Goal: Task Accomplishment & Management: Complete application form

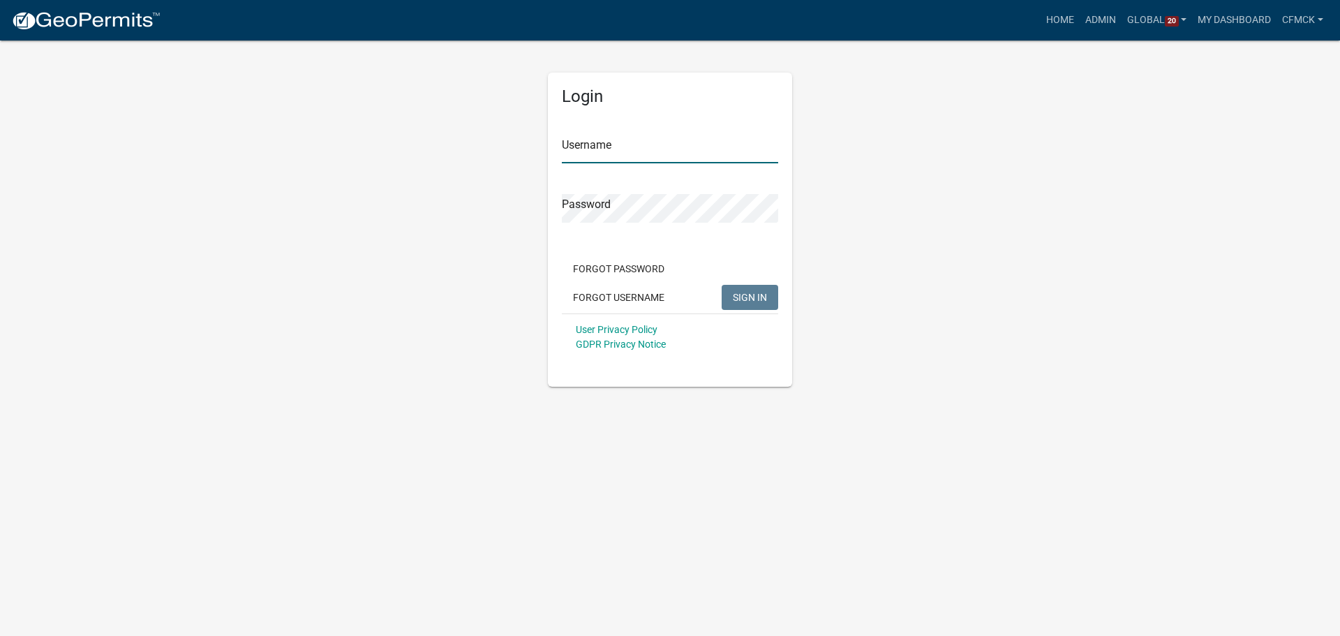
type input "cfmck"
click at [739, 294] on span "SIGN IN" at bounding box center [750, 296] width 34 height 11
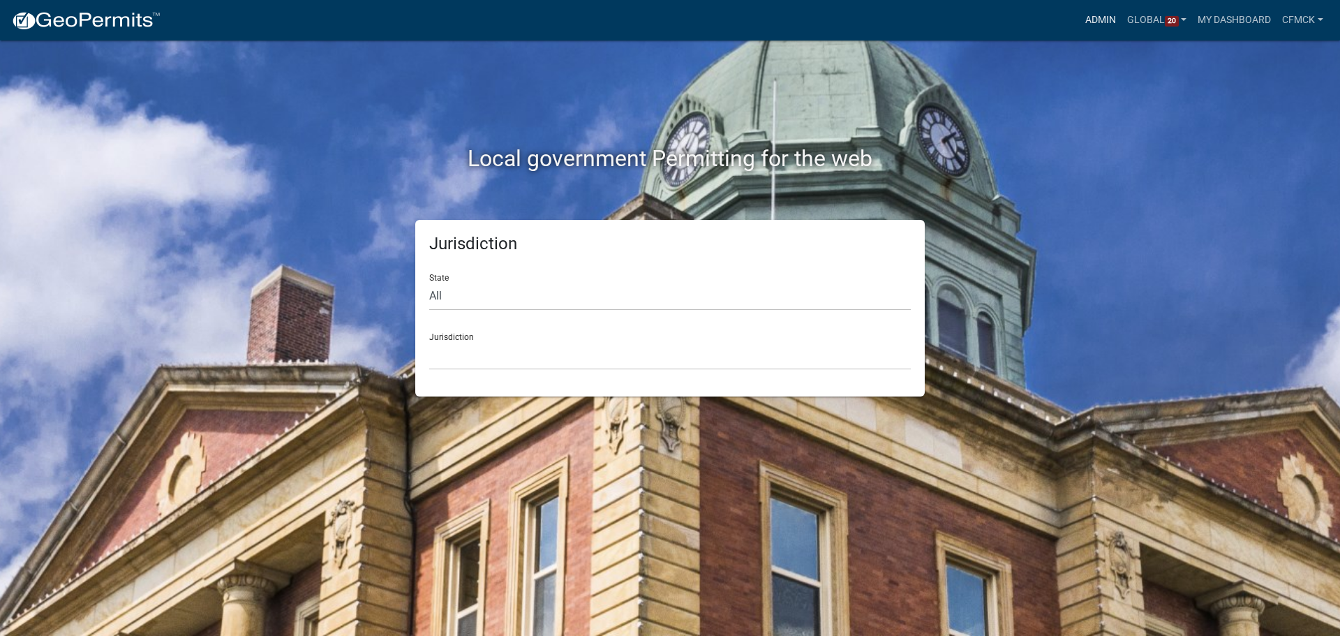
click at [1099, 18] on link "Admin" at bounding box center [1100, 20] width 42 height 27
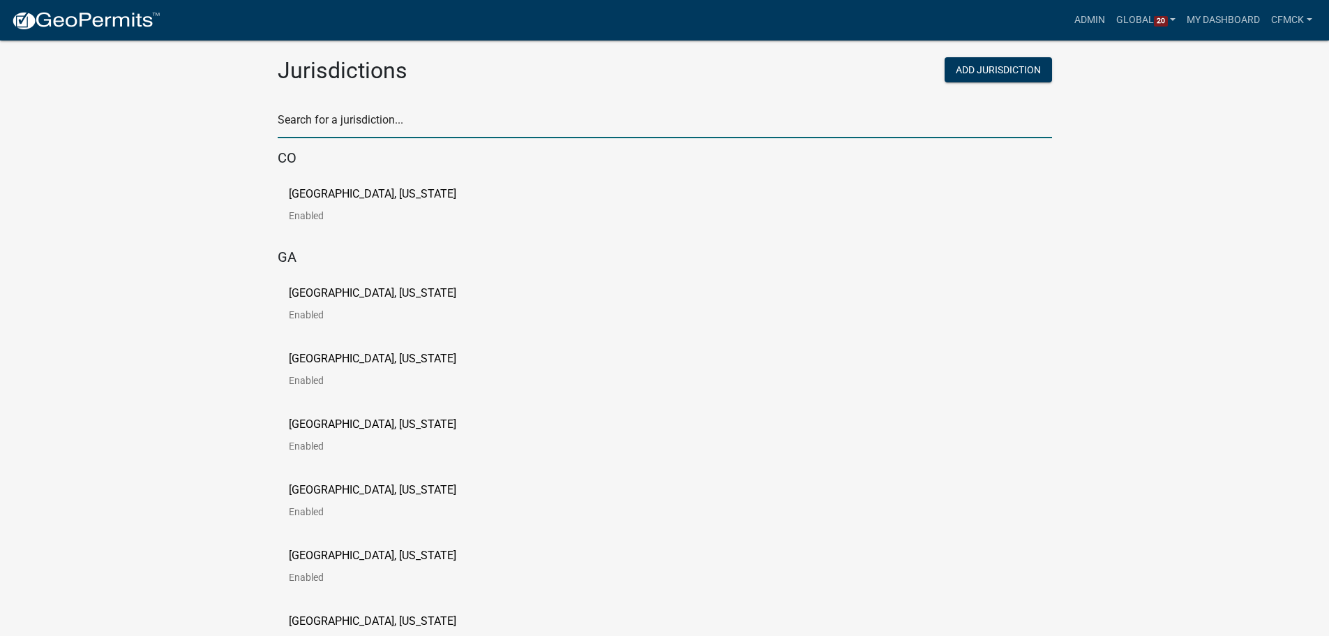
click at [382, 120] on input "text" at bounding box center [665, 124] width 774 height 29
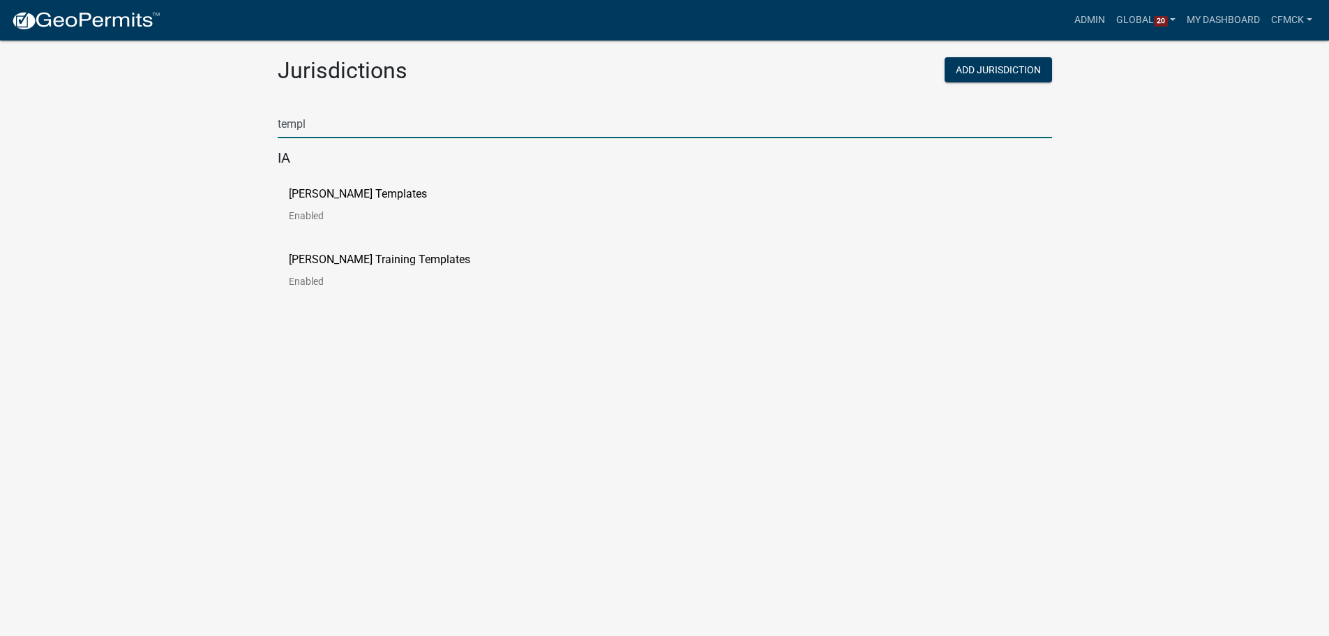
type input "templ"
click at [125, 209] on app-global-admin "Toggle drawer menu more_horiz Admin Global 20 Users Roles Payment Processors Wo…" at bounding box center [664, 165] width 1329 height 297
click at [364, 193] on p "[PERSON_NAME] Templates" at bounding box center [358, 193] width 138 height 11
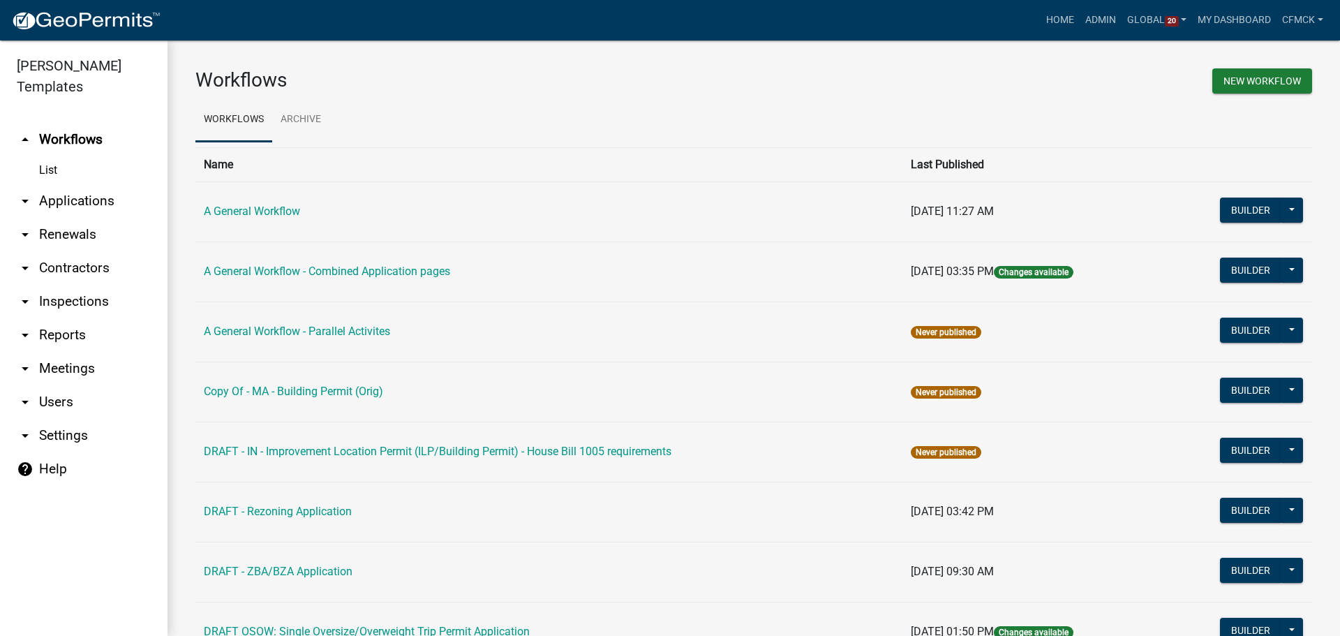
drag, startPoint x: 990, startPoint y: 269, endPoint x: 1079, endPoint y: 272, distance: 89.4
click at [1079, 272] on td "[DATE] 03:35 PM Changes available" at bounding box center [1033, 271] width 262 height 60
click at [1082, 271] on td "[DATE] 03:35 PM Changes available" at bounding box center [1033, 271] width 262 height 60
drag, startPoint x: 870, startPoint y: 269, endPoint x: 1086, endPoint y: 268, distance: 215.6
click at [1086, 268] on tr "A General Workflow - Combined Application pages [DATE] 03:35 PM Changes availab…" at bounding box center [753, 271] width 1116 height 60
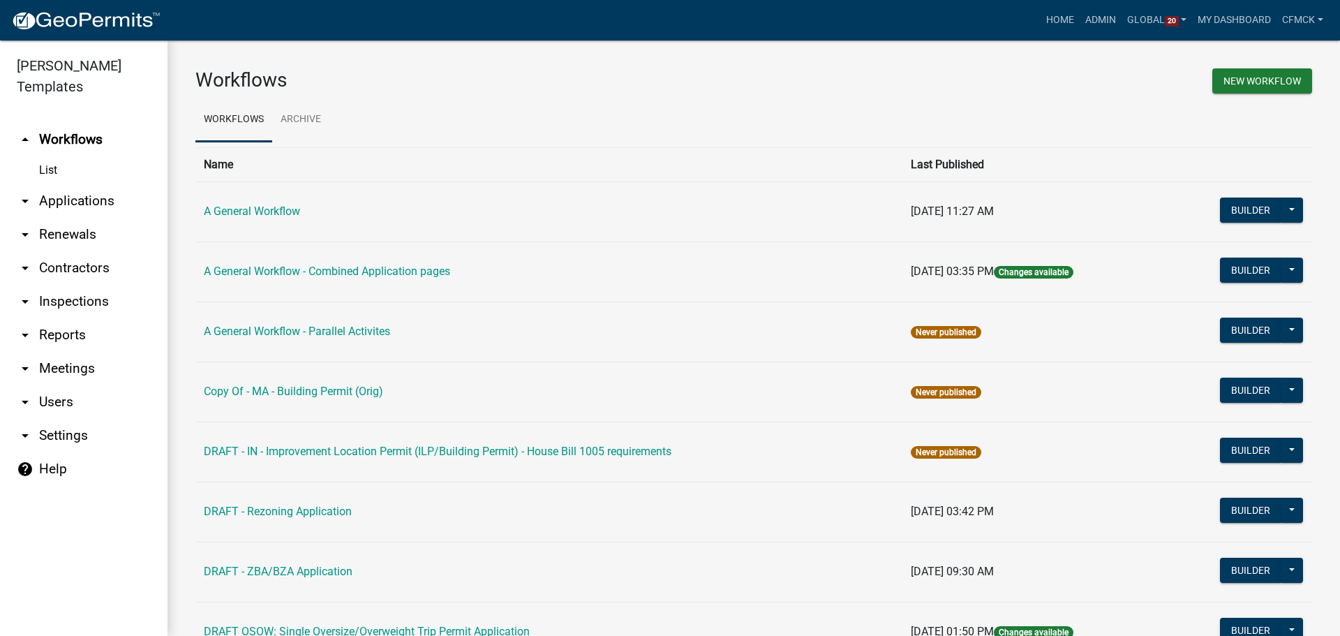
click at [1087, 268] on td "[DATE] 03:35 PM Changes available" at bounding box center [1033, 271] width 262 height 60
drag, startPoint x: 1087, startPoint y: 268, endPoint x: 848, endPoint y: 268, distance: 239.3
click at [848, 268] on tr "A General Workflow - Combined Application pages [DATE] 03:35 PM Changes availab…" at bounding box center [753, 271] width 1116 height 60
click at [834, 257] on td "A General Workflow - Combined Application pages" at bounding box center [548, 271] width 707 height 60
drag, startPoint x: 1112, startPoint y: 271, endPoint x: 838, endPoint y: 278, distance: 274.3
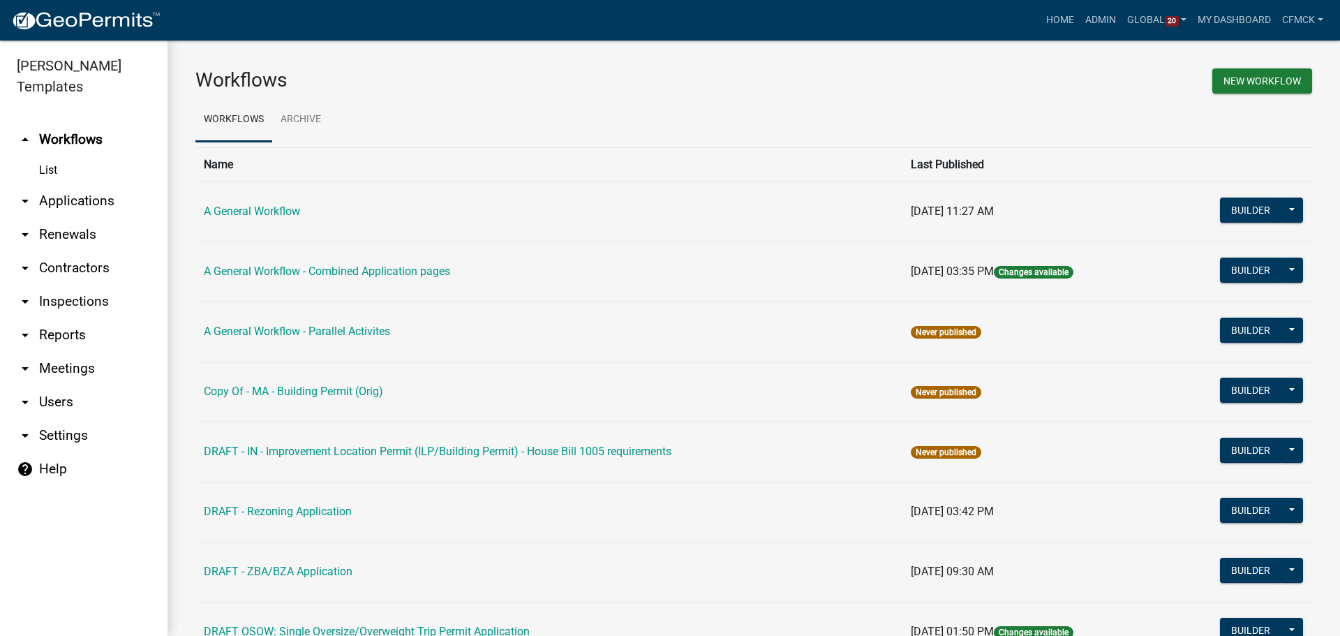
click at [838, 278] on tr "A General Workflow - Combined Application pages [DATE] 03:35 PM Changes availab…" at bounding box center [753, 271] width 1116 height 60
click at [834, 262] on td "A General Workflow - Combined Application pages" at bounding box center [548, 271] width 707 height 60
drag, startPoint x: 864, startPoint y: 264, endPoint x: 1082, endPoint y: 282, distance: 219.1
click at [1082, 282] on tr "A General Workflow - Combined Application pages [DATE] 03:35 PM Changes availab…" at bounding box center [753, 271] width 1116 height 60
click at [1107, 271] on td "[DATE] 03:35 PM Changes available" at bounding box center [1033, 271] width 262 height 60
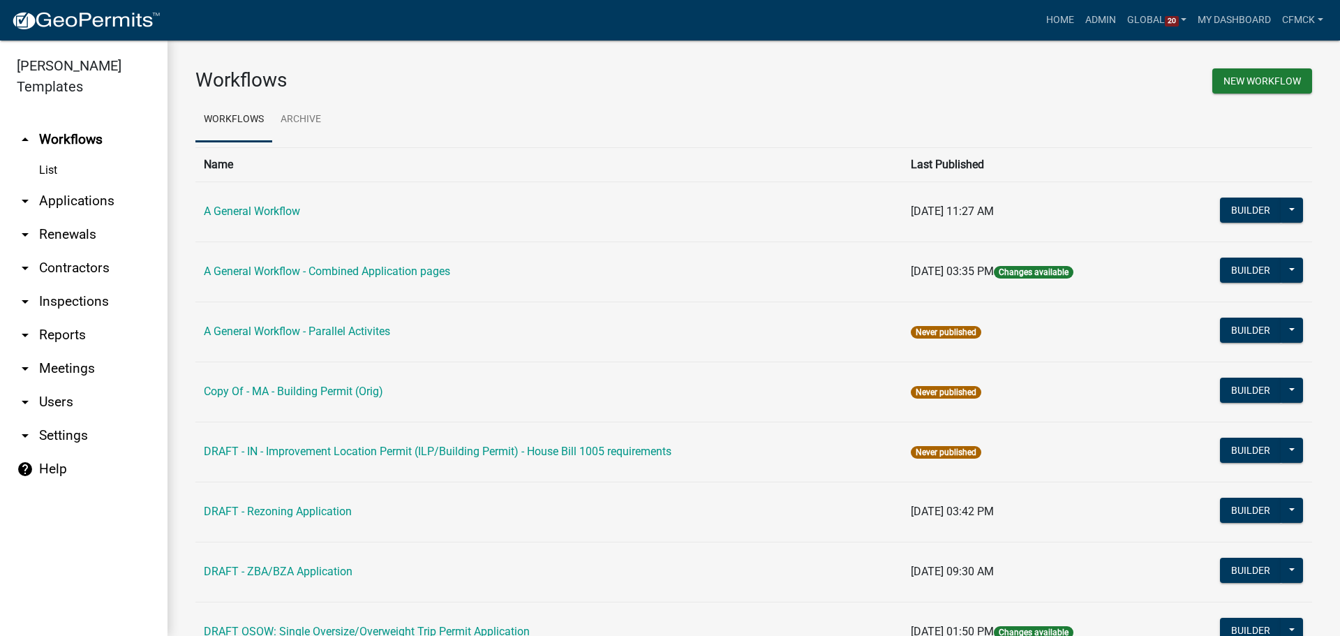
drag, startPoint x: 762, startPoint y: 264, endPoint x: 1111, endPoint y: 276, distance: 349.8
click at [1111, 276] on tr "A General Workflow - Combined Application pages [DATE] 03:35 PM Changes availab…" at bounding box center [753, 271] width 1116 height 60
click at [855, 272] on td "A General Workflow - Combined Application pages" at bounding box center [548, 271] width 707 height 60
click at [853, 259] on td "A General Workflow - Combined Application pages" at bounding box center [548, 271] width 707 height 60
click at [578, 272] on td "A General Workflow - Combined Application pages" at bounding box center [548, 271] width 707 height 60
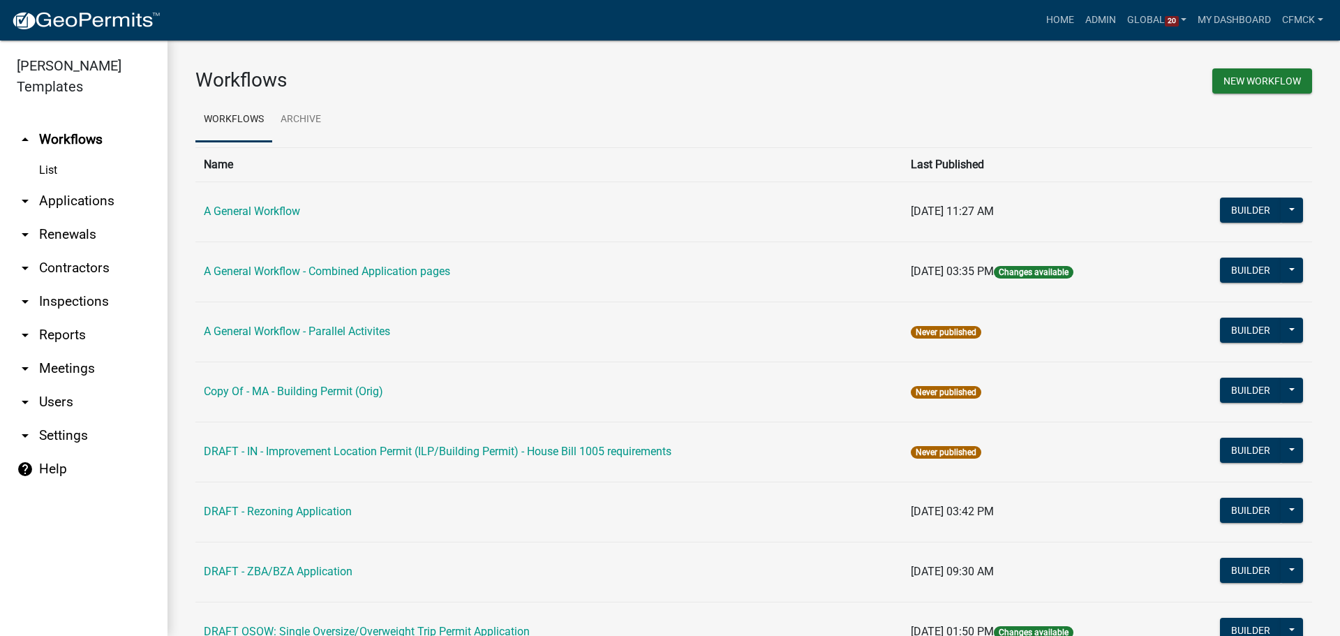
click at [669, 115] on ul "Workflows Archive" at bounding box center [753, 120] width 1116 height 44
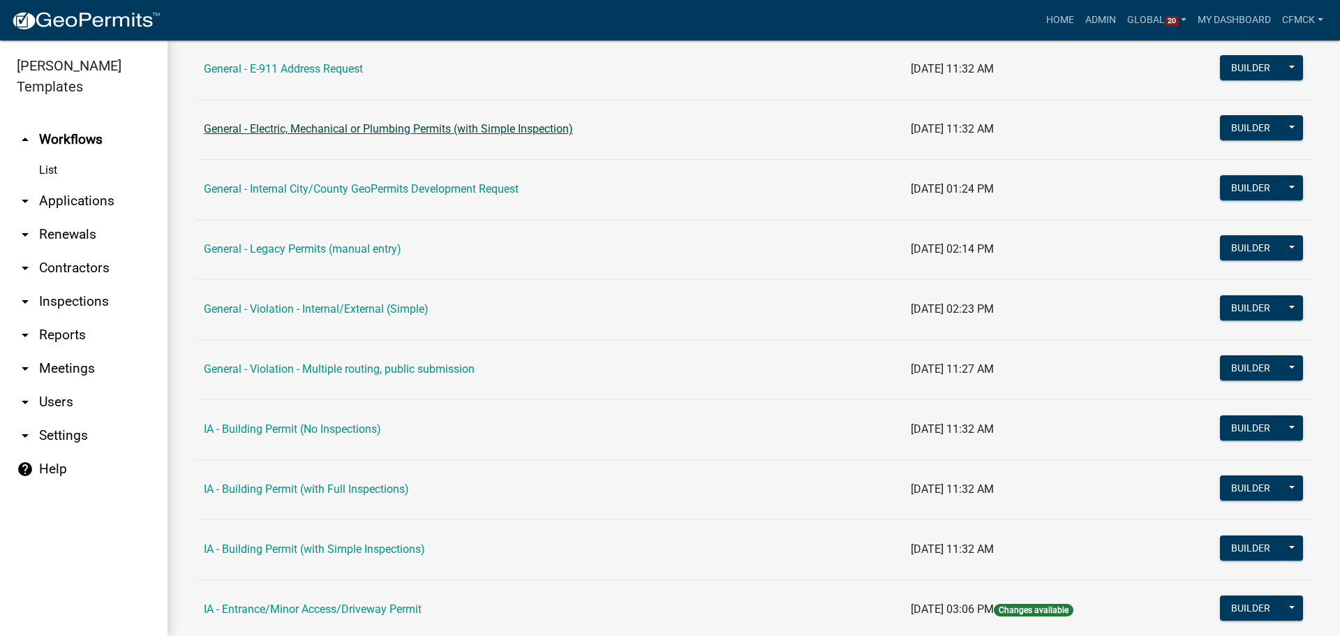
scroll to position [533, 0]
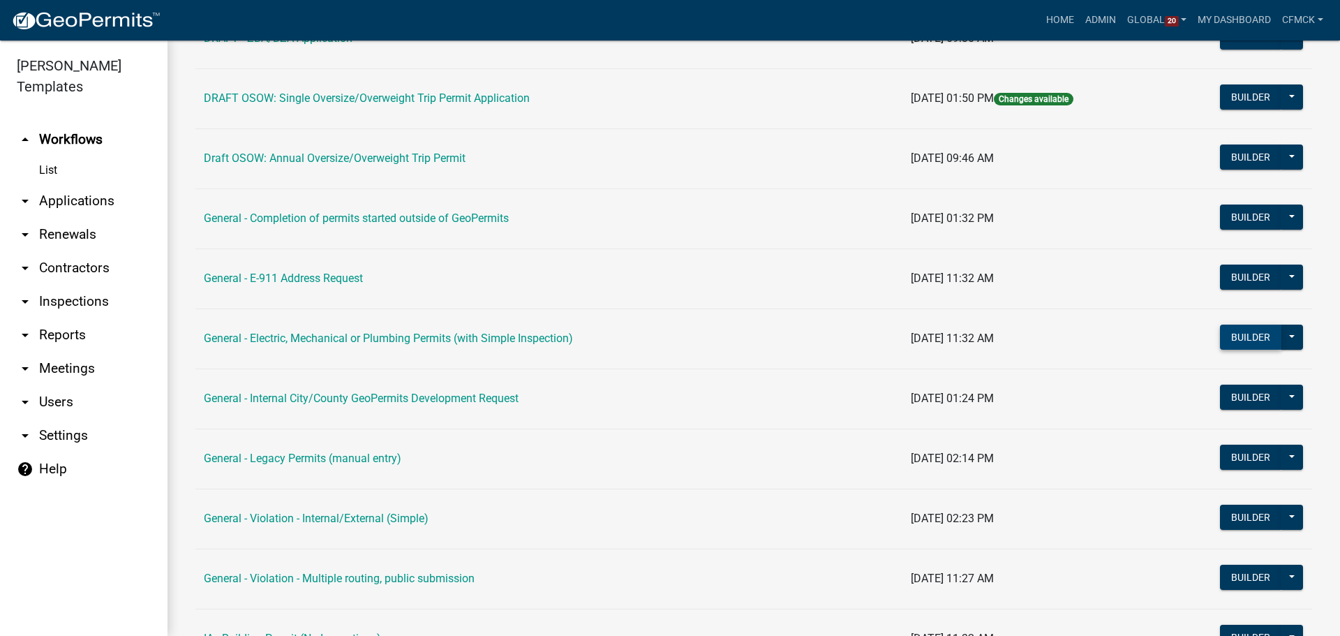
click at [1243, 334] on button "Builder" at bounding box center [1250, 336] width 61 height 25
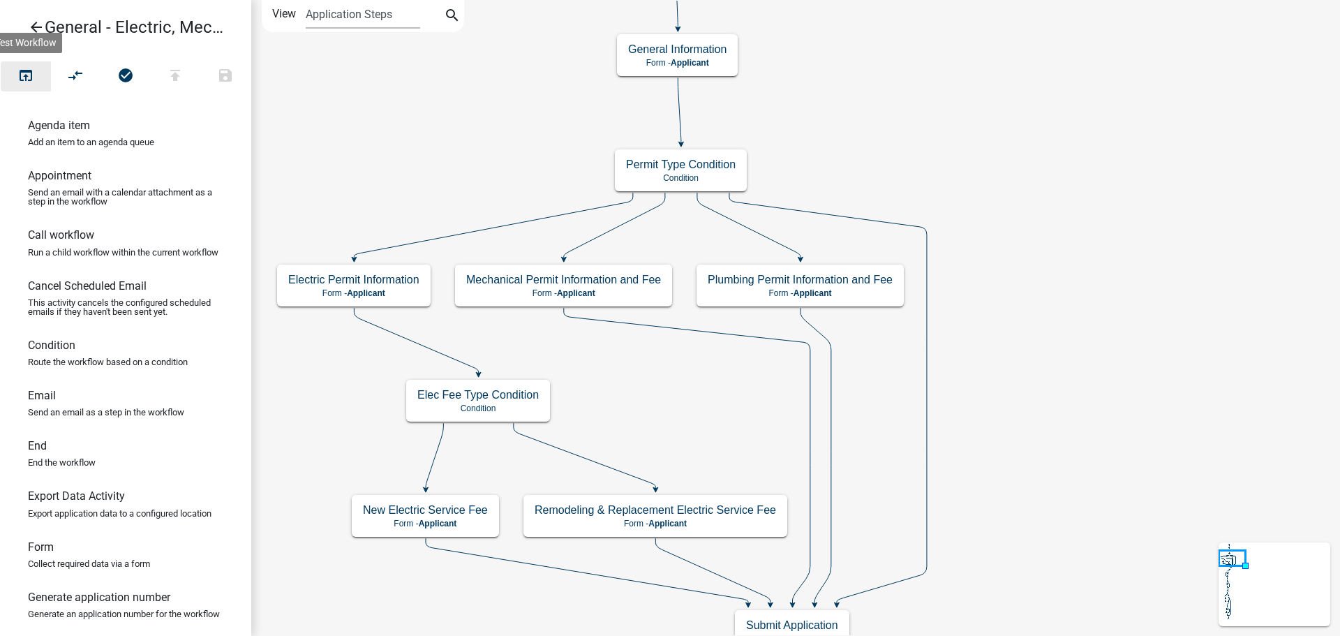
click at [20, 75] on icon "open_in_browser" at bounding box center [25, 77] width 17 height 20
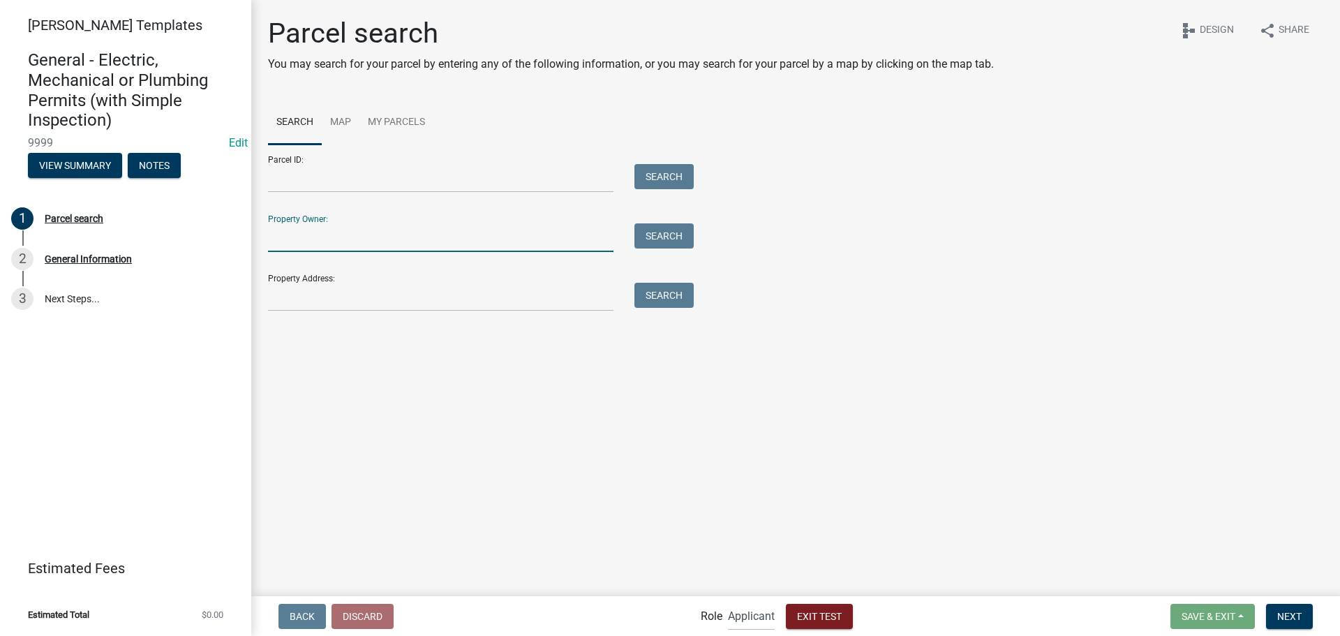
click at [369, 233] on input "Property Owner:" at bounding box center [440, 237] width 345 height 29
type input "[PERSON_NAME]"
click at [675, 236] on button "Search" at bounding box center [663, 235] width 59 height 25
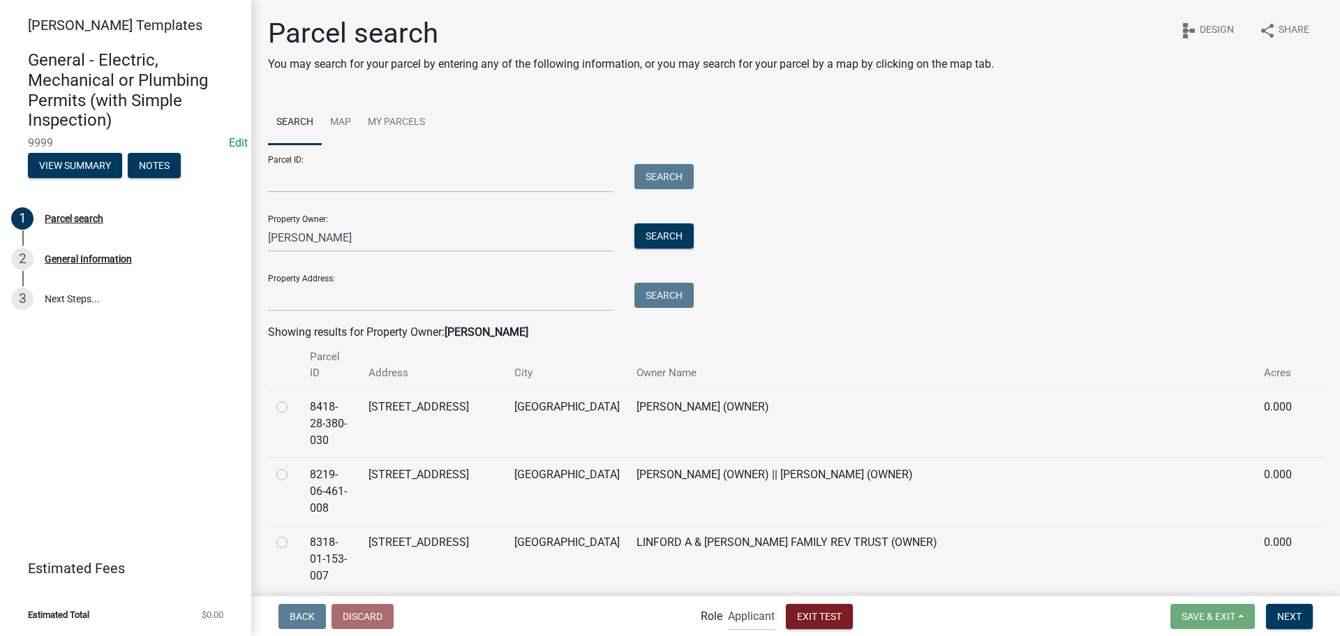
click at [293, 466] on label at bounding box center [293, 466] width 0 height 0
click at [293, 466] on input "radio" at bounding box center [297, 470] width 9 height 9
radio input "true"
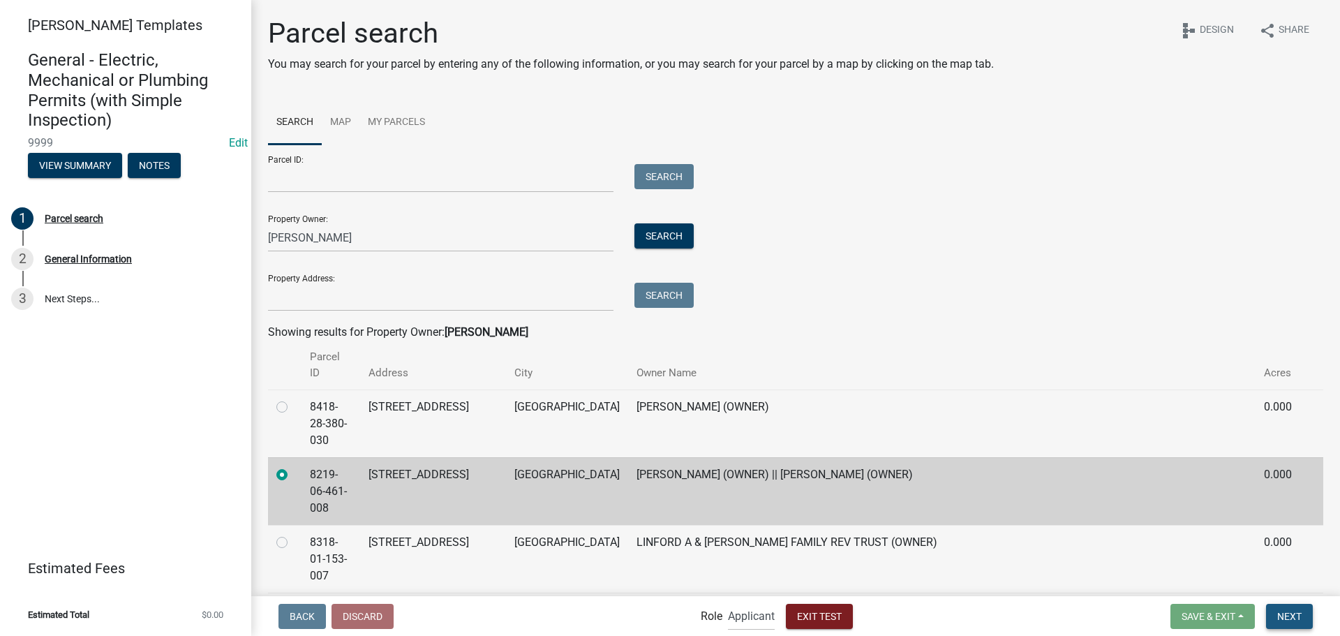
click at [1291, 615] on span "Next" at bounding box center [1289, 615] width 24 height 11
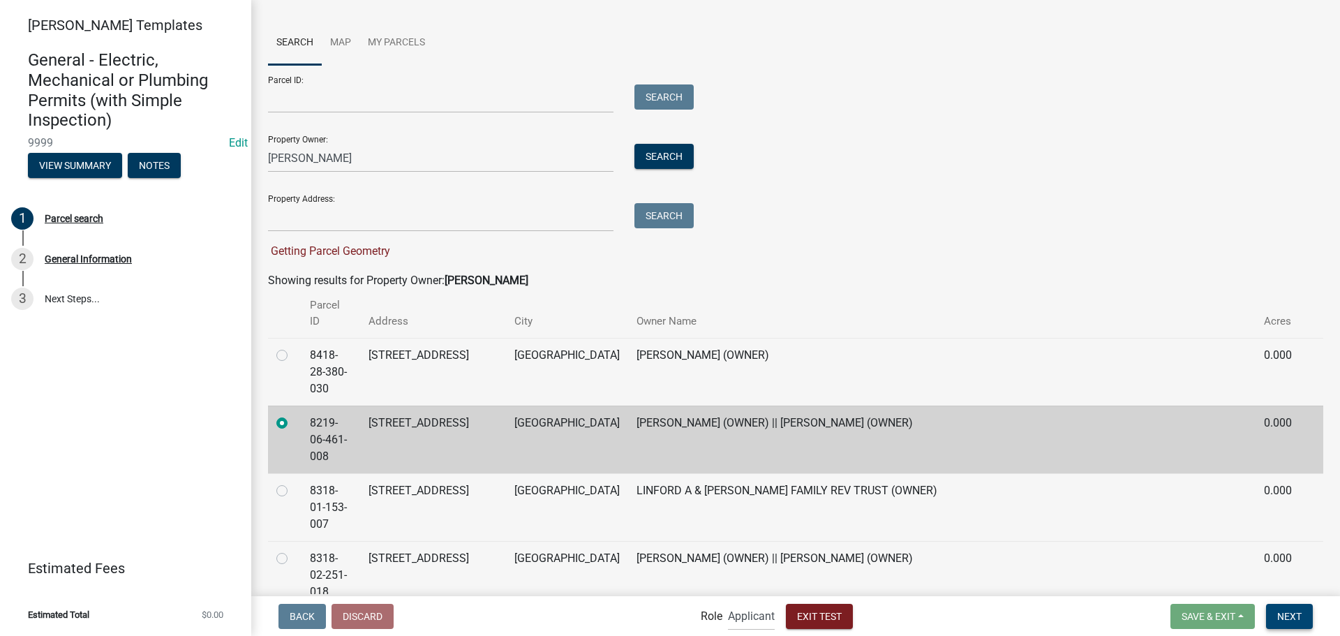
scroll to position [140, 0]
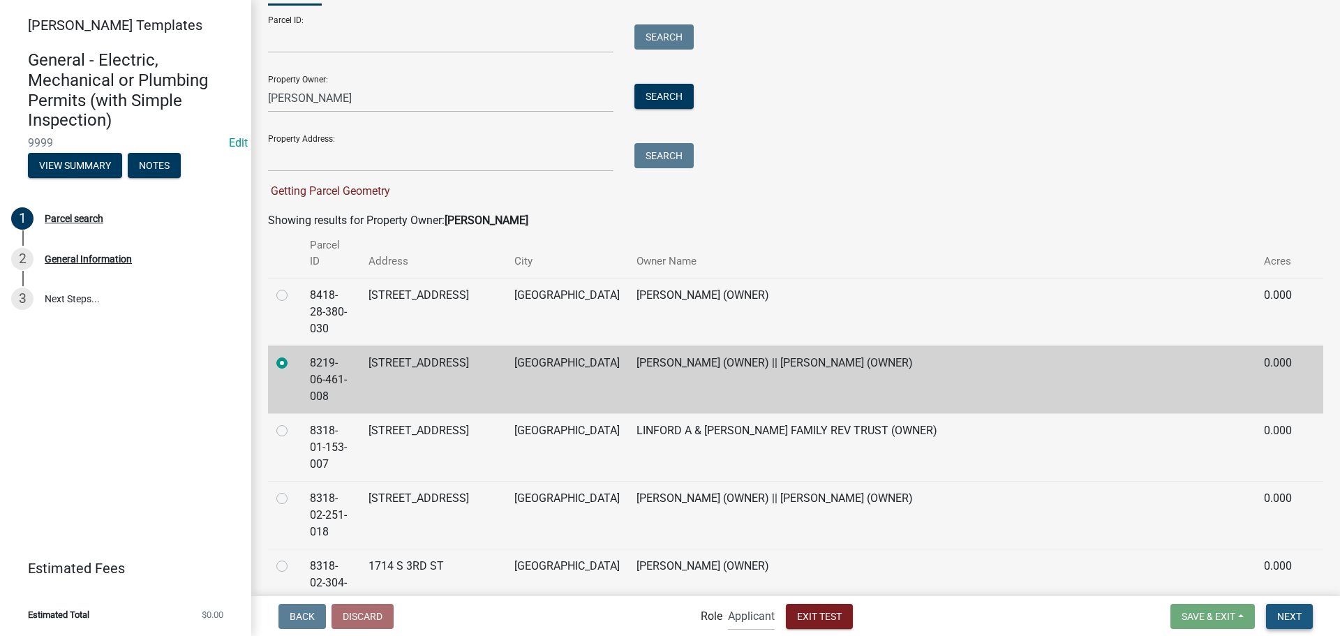
click at [1296, 617] on span "Next" at bounding box center [1289, 615] width 24 height 11
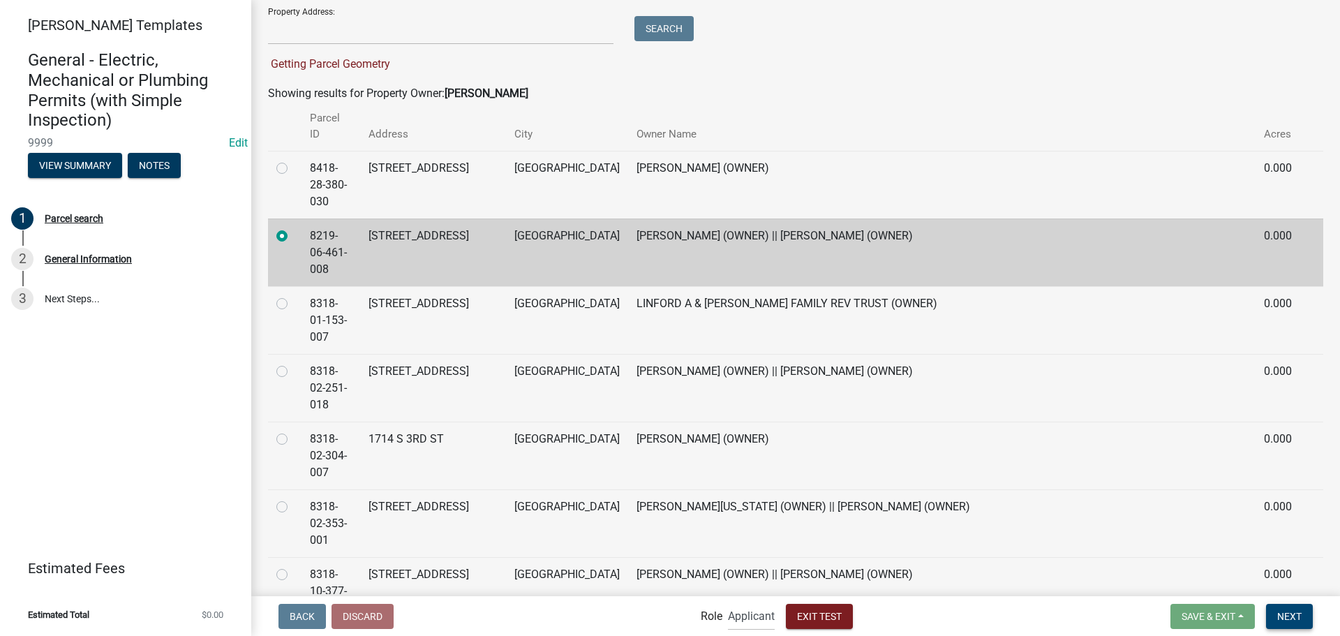
scroll to position [279, 0]
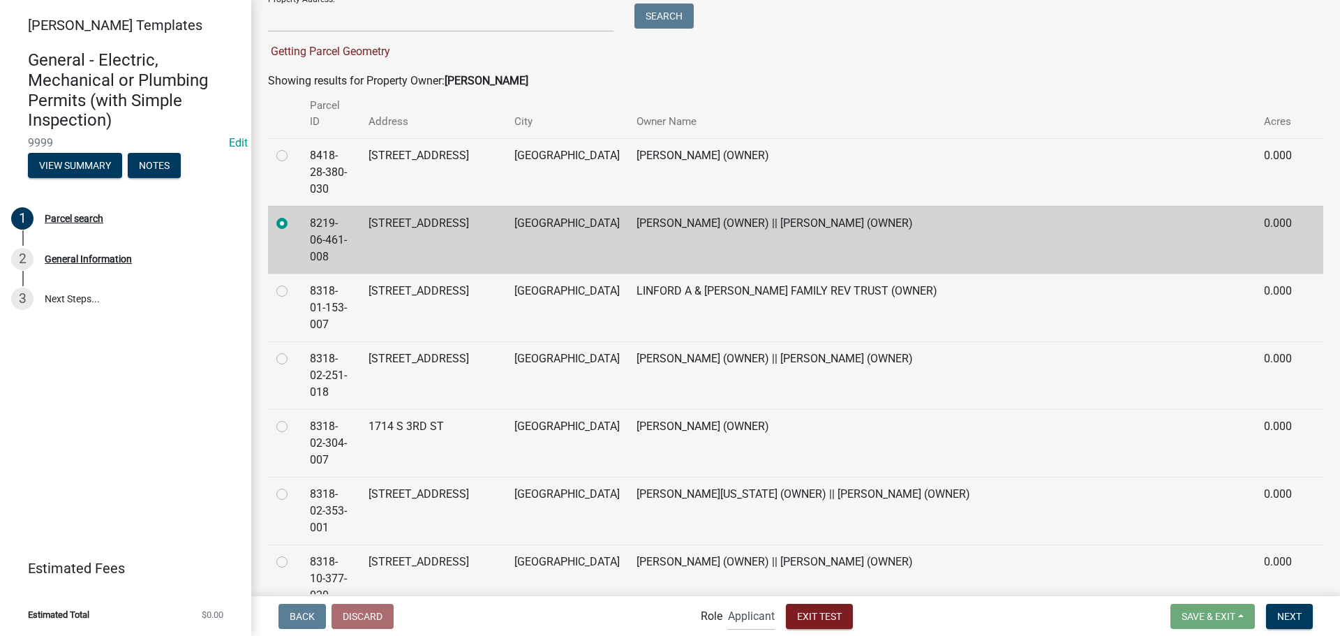
click at [293, 418] on label at bounding box center [293, 418] width 0 height 0
click at [293, 418] on input "radio" at bounding box center [297, 422] width 9 height 9
radio input "true"
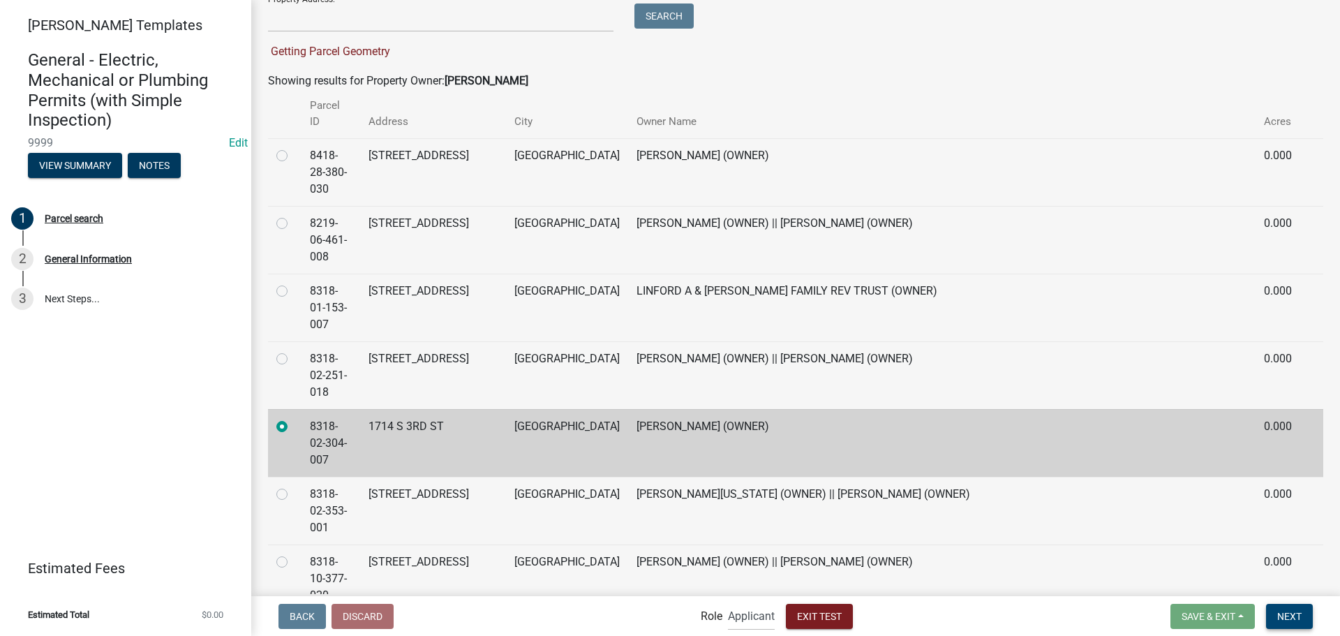
click at [1294, 618] on span "Next" at bounding box center [1289, 615] width 24 height 11
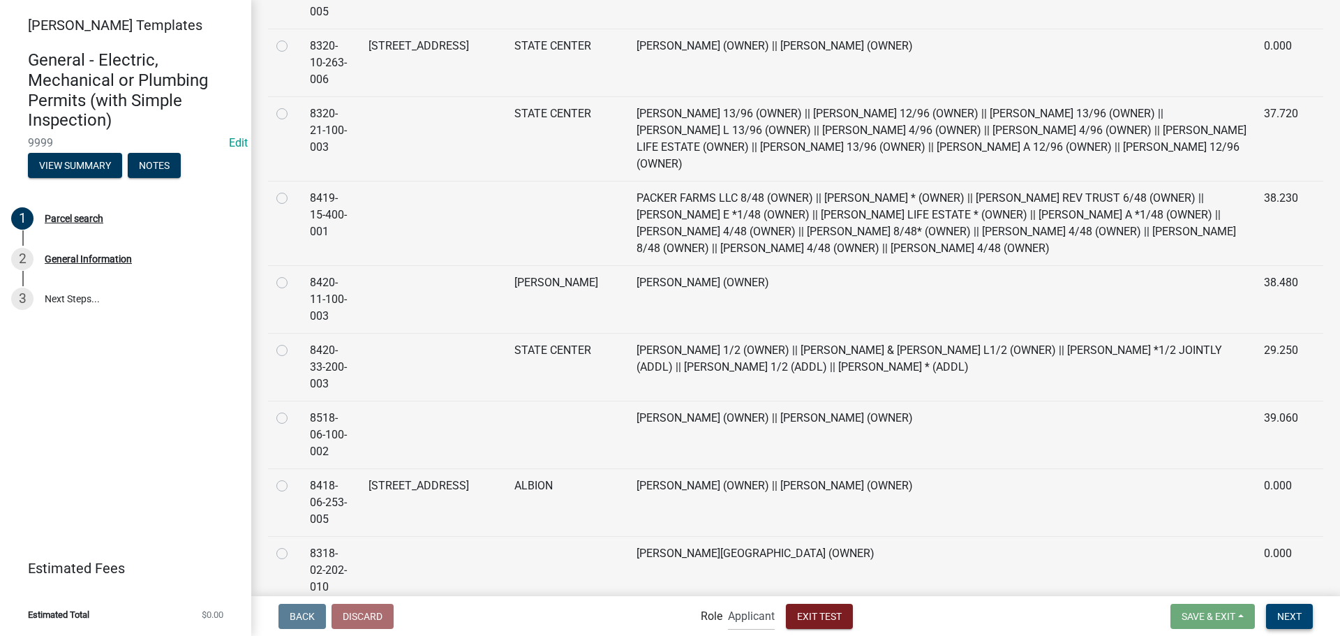
scroll to position [1954, 0]
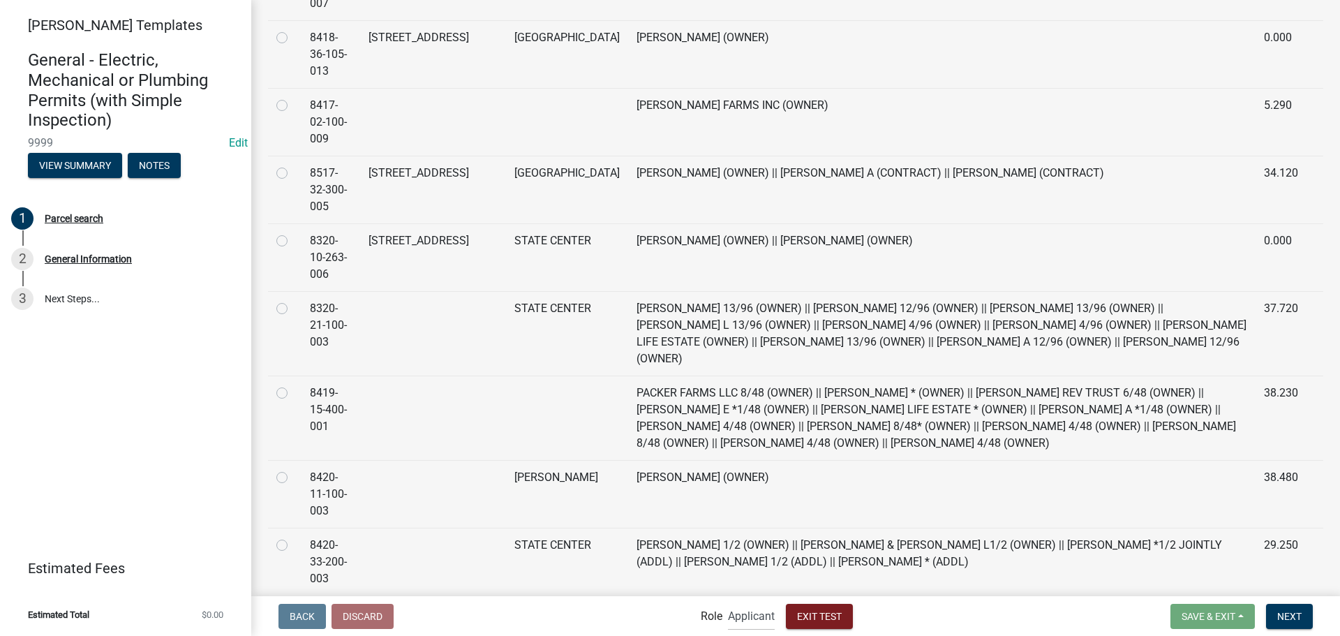
click at [293, 300] on label at bounding box center [293, 300] width 0 height 0
click at [293, 300] on input "radio" at bounding box center [297, 304] width 9 height 9
radio input "true"
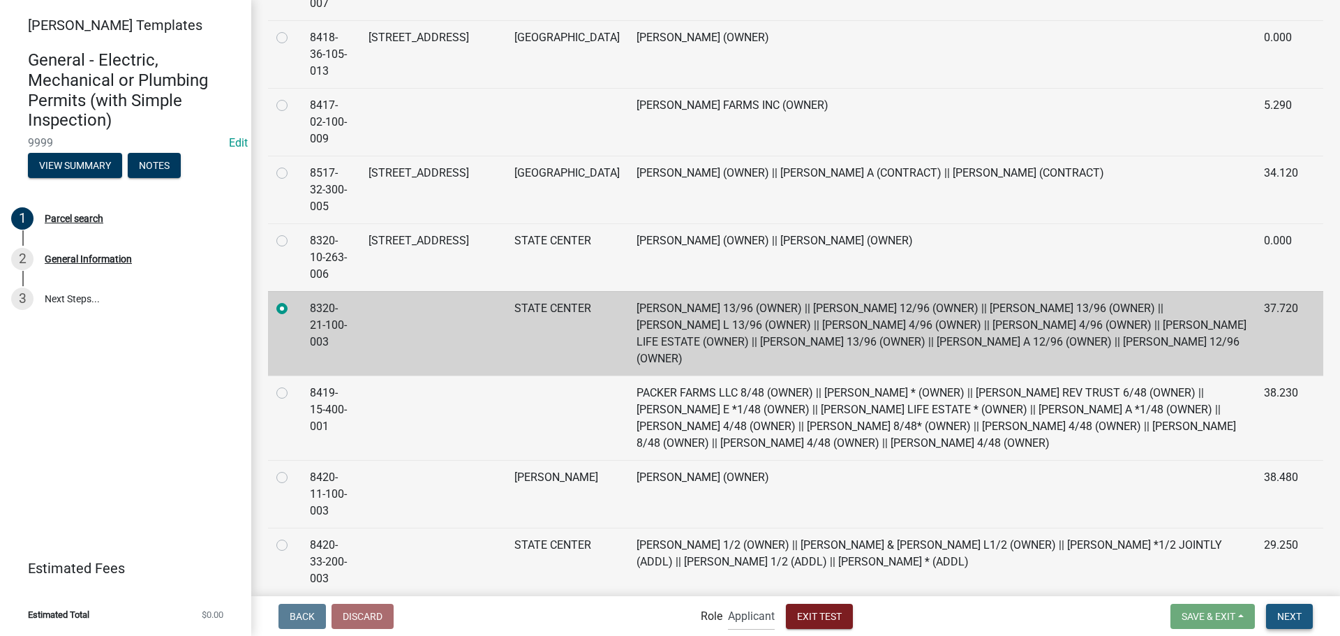
click at [1281, 614] on span "Next" at bounding box center [1289, 615] width 24 height 11
click at [66, 254] on div "General Information" at bounding box center [88, 259] width 87 height 10
click at [69, 260] on div "General Information" at bounding box center [88, 259] width 87 height 10
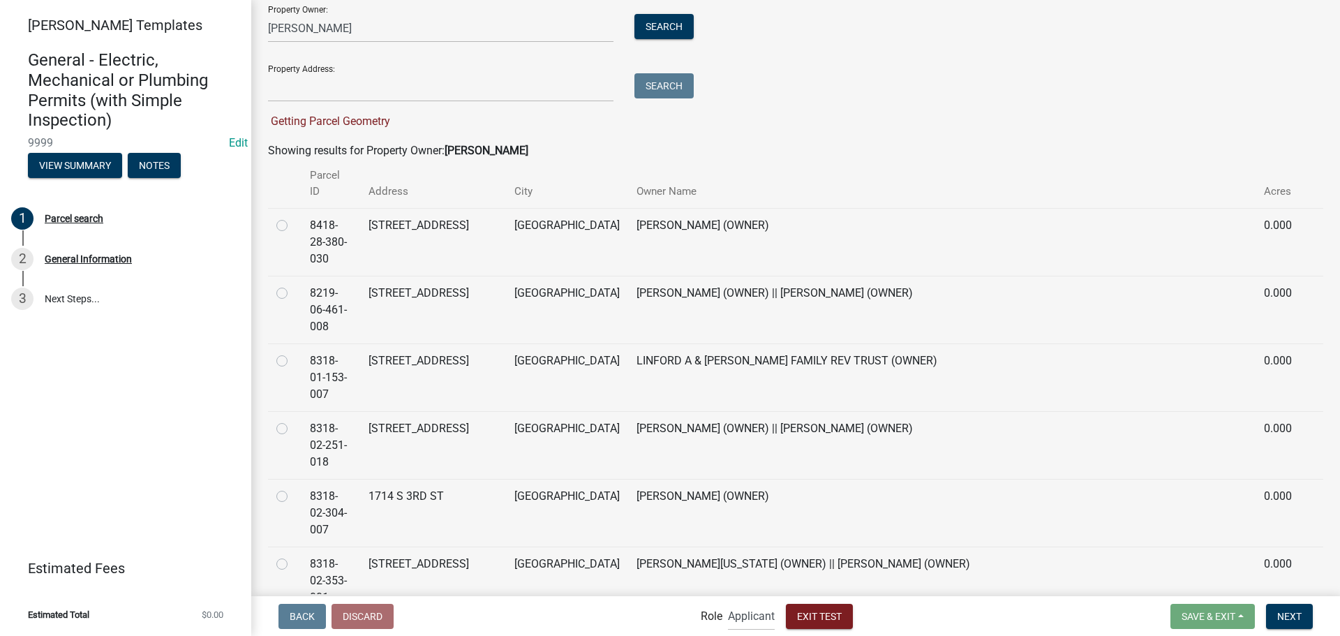
scroll to position [0, 0]
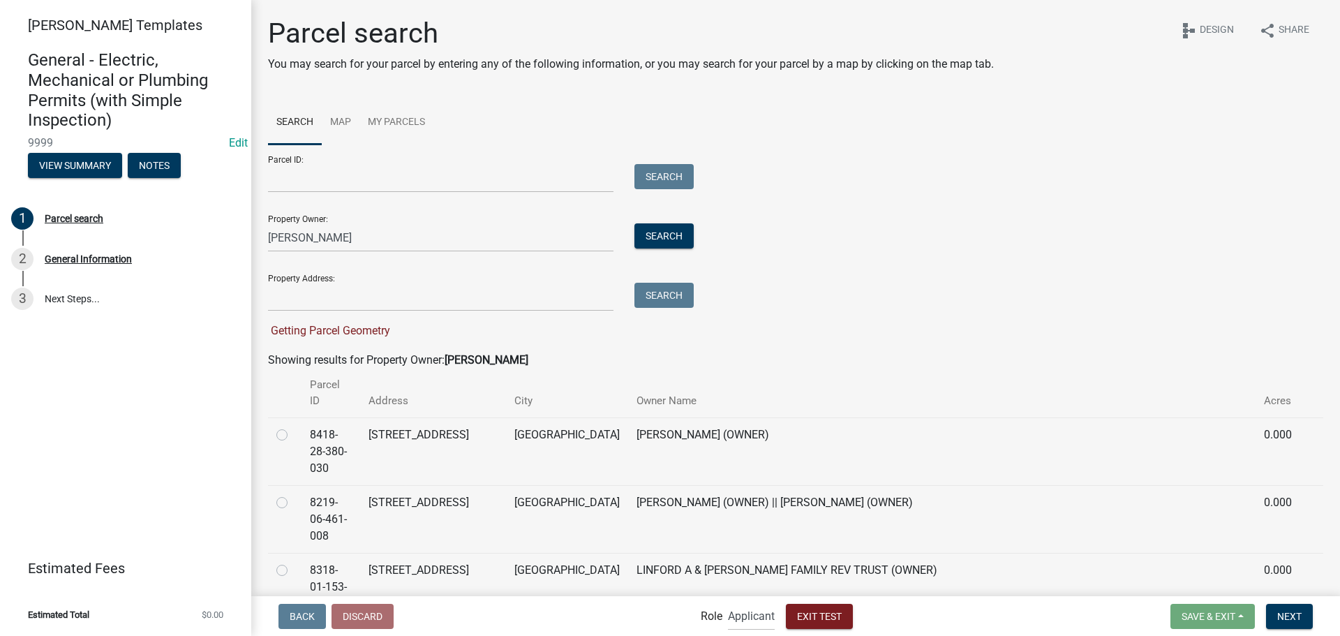
click at [878, 218] on div "Parcel ID: Search Property Owner: [PERSON_NAME] Search Property Address: Search…" at bounding box center [795, 241] width 1055 height 195
click at [462, 236] on input "[PERSON_NAME]" at bounding box center [440, 237] width 345 height 29
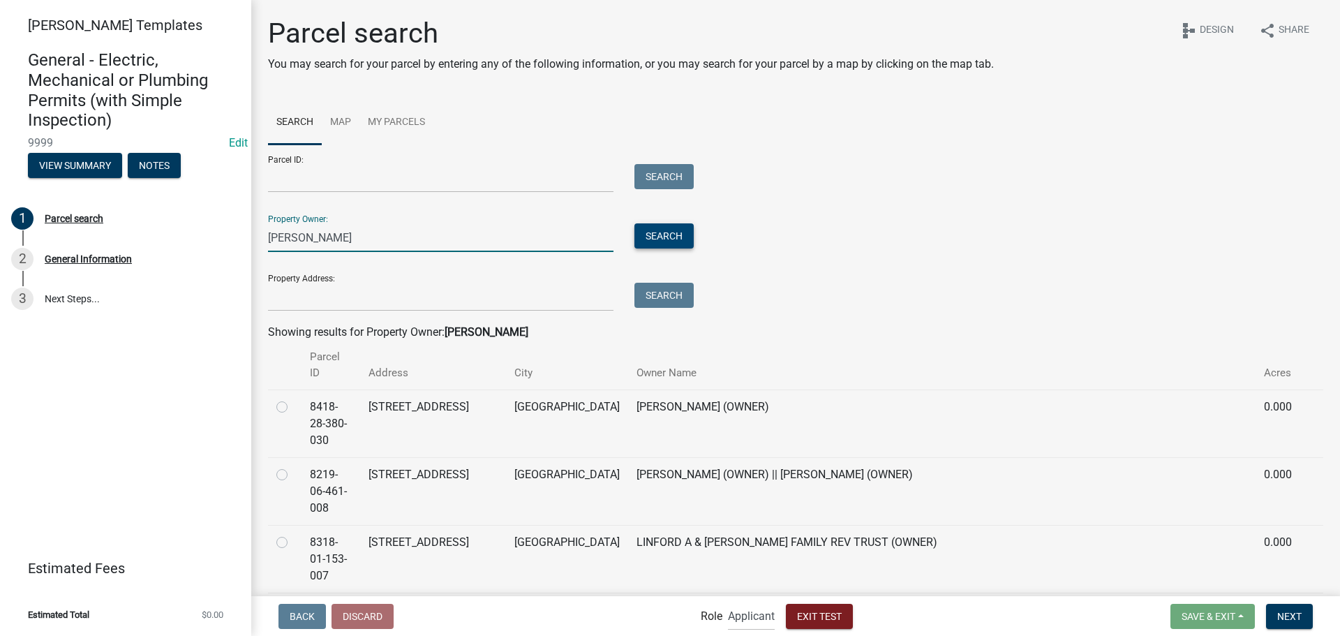
type input "[PERSON_NAME]"
click at [660, 227] on button "Search" at bounding box center [663, 235] width 59 height 25
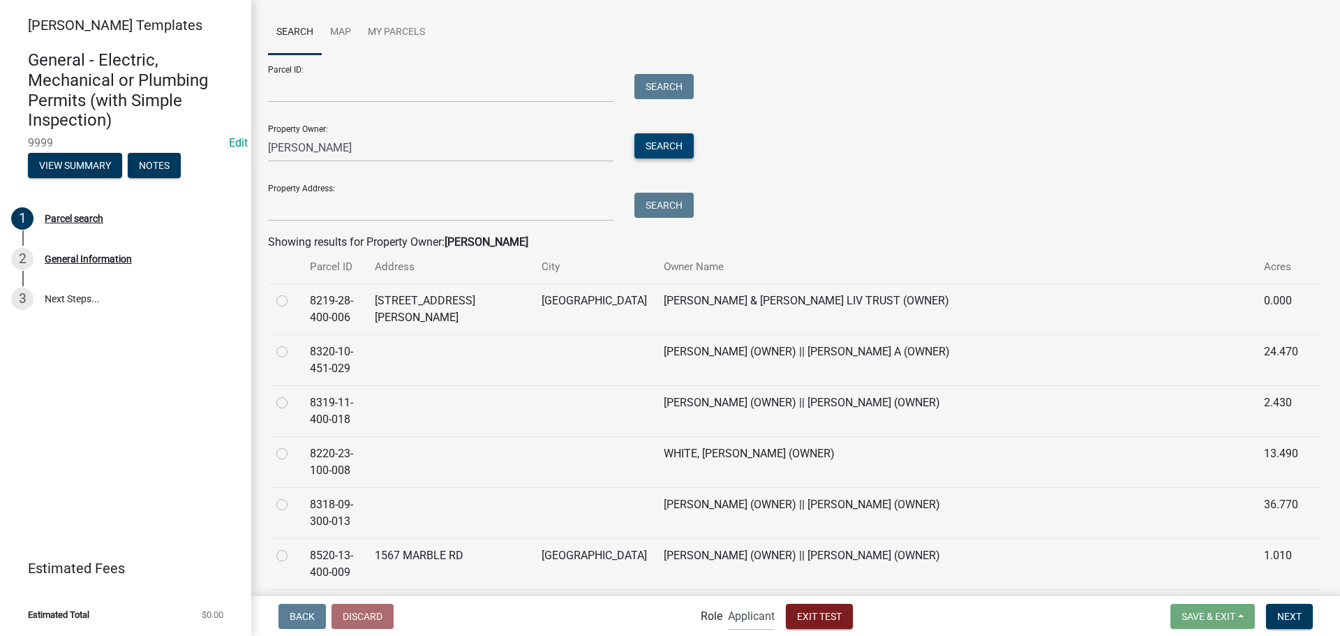
scroll to position [279, 0]
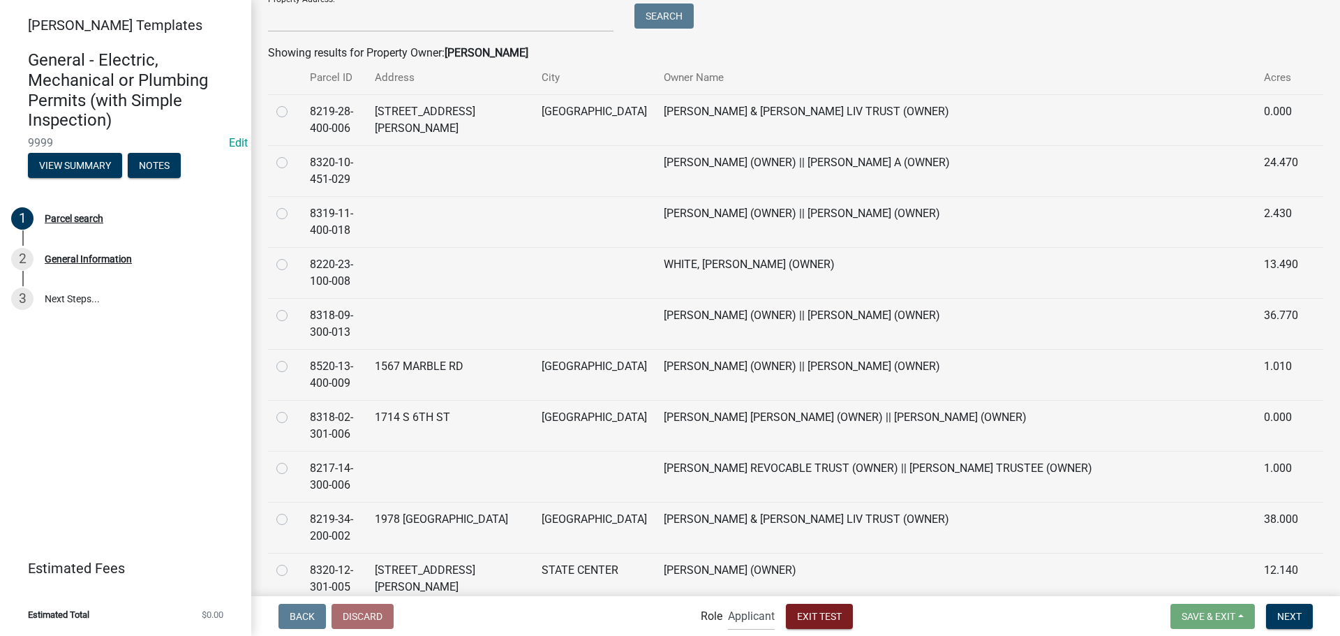
click at [293, 358] on label at bounding box center [293, 358] width 0 height 0
click at [293, 364] on input "radio" at bounding box center [297, 362] width 9 height 9
radio input "true"
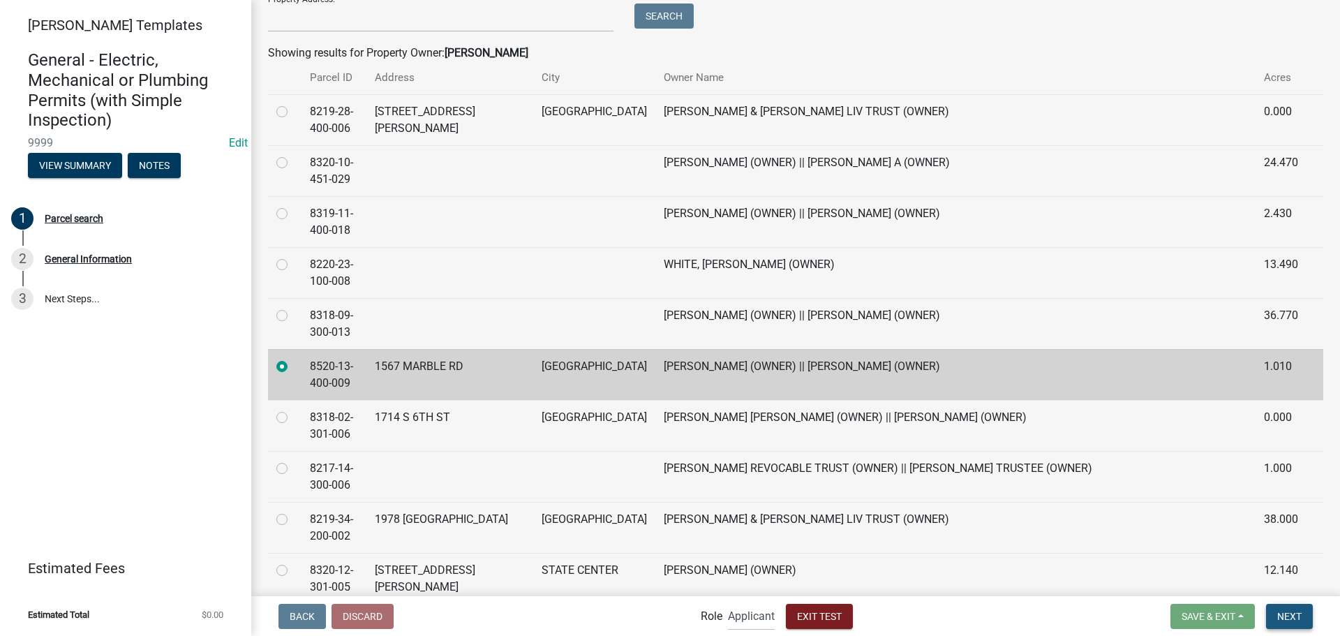
click at [1292, 616] on span "Next" at bounding box center [1289, 615] width 24 height 11
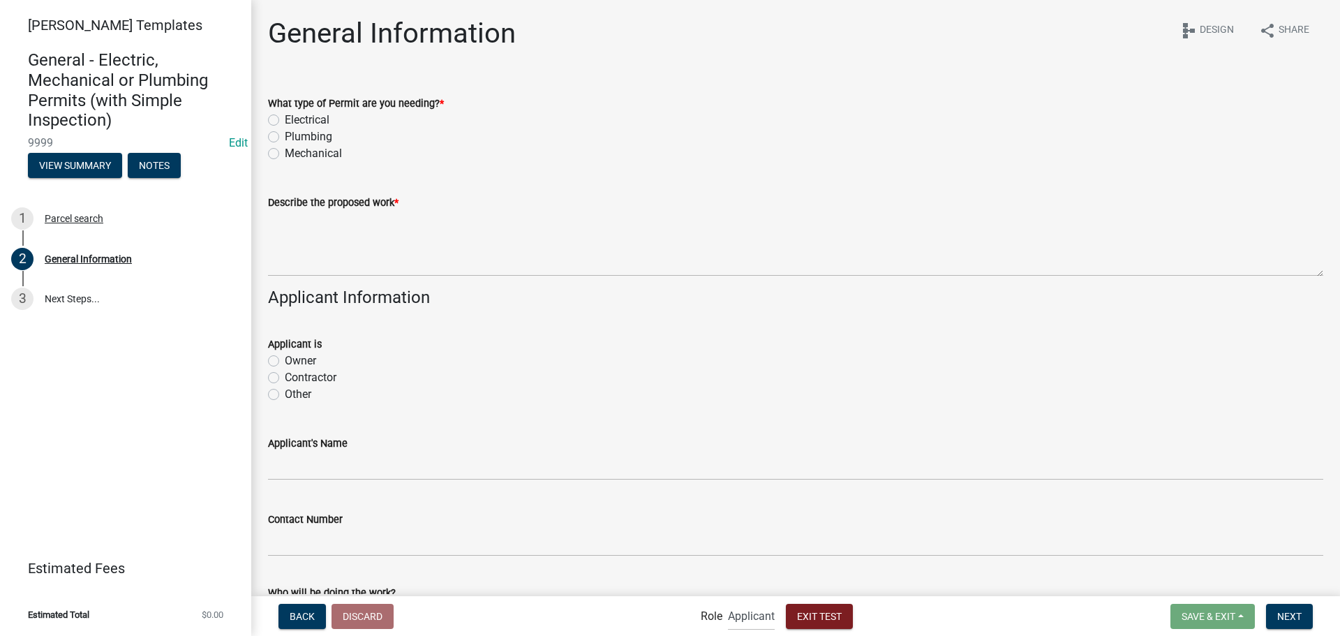
click at [300, 135] on label "Plumbing" at bounding box center [308, 136] width 47 height 17
click at [294, 135] on input "Plumbing" at bounding box center [289, 132] width 9 height 9
radio input "true"
drag, startPoint x: 460, startPoint y: 181, endPoint x: 441, endPoint y: 216, distance: 39.6
click at [460, 181] on div "Describe the proposed work *" at bounding box center [795, 225] width 1055 height 102
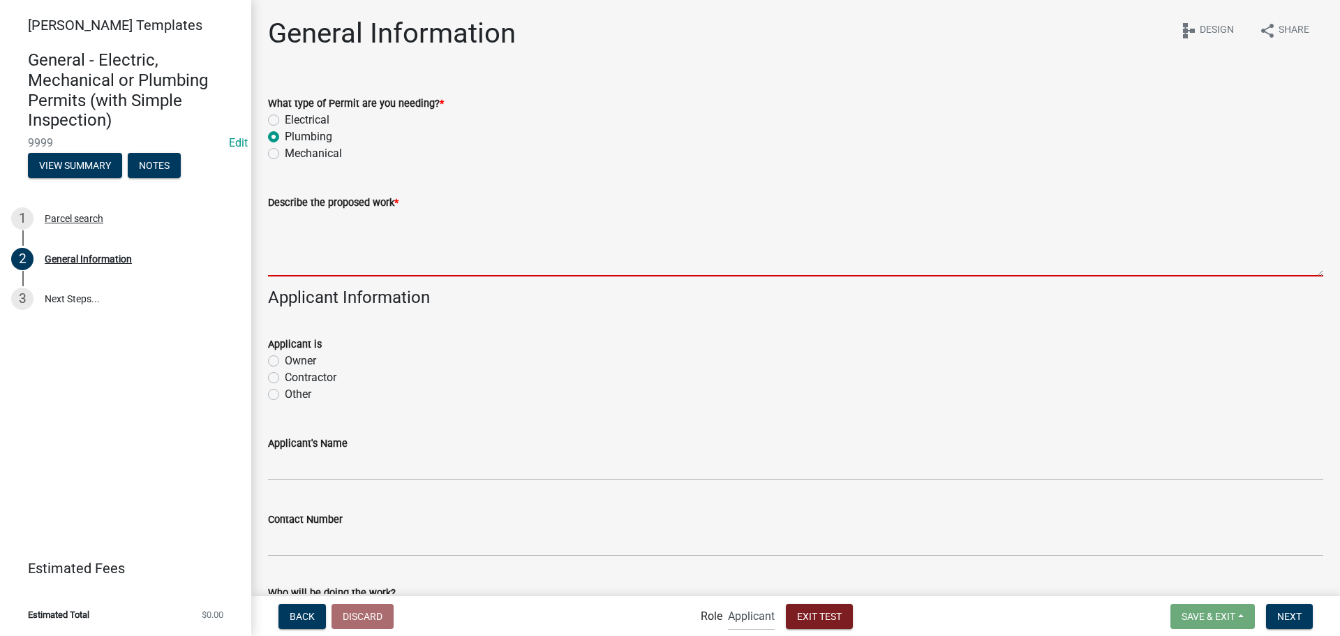
click at [422, 264] on textarea "Describe the proposed work *" at bounding box center [795, 244] width 1055 height 66
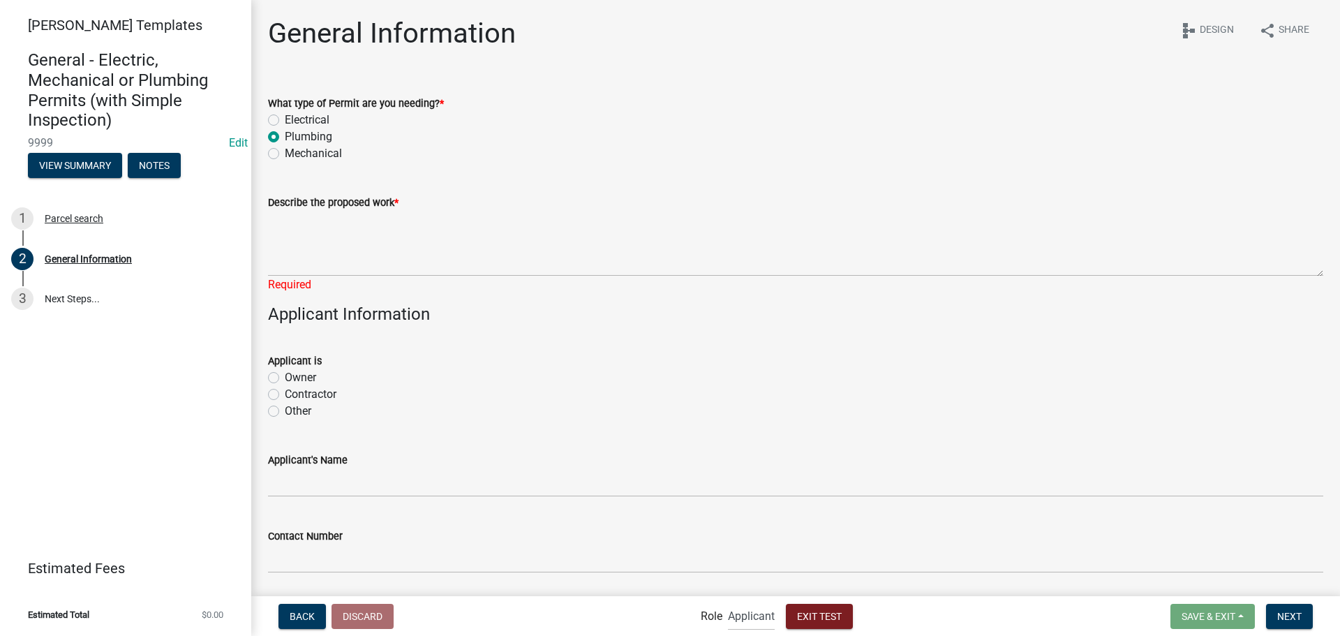
drag, startPoint x: 396, startPoint y: 207, endPoint x: 268, endPoint y: 202, distance: 127.8
click at [268, 202] on label "Describe the proposed work *" at bounding box center [333, 203] width 130 height 10
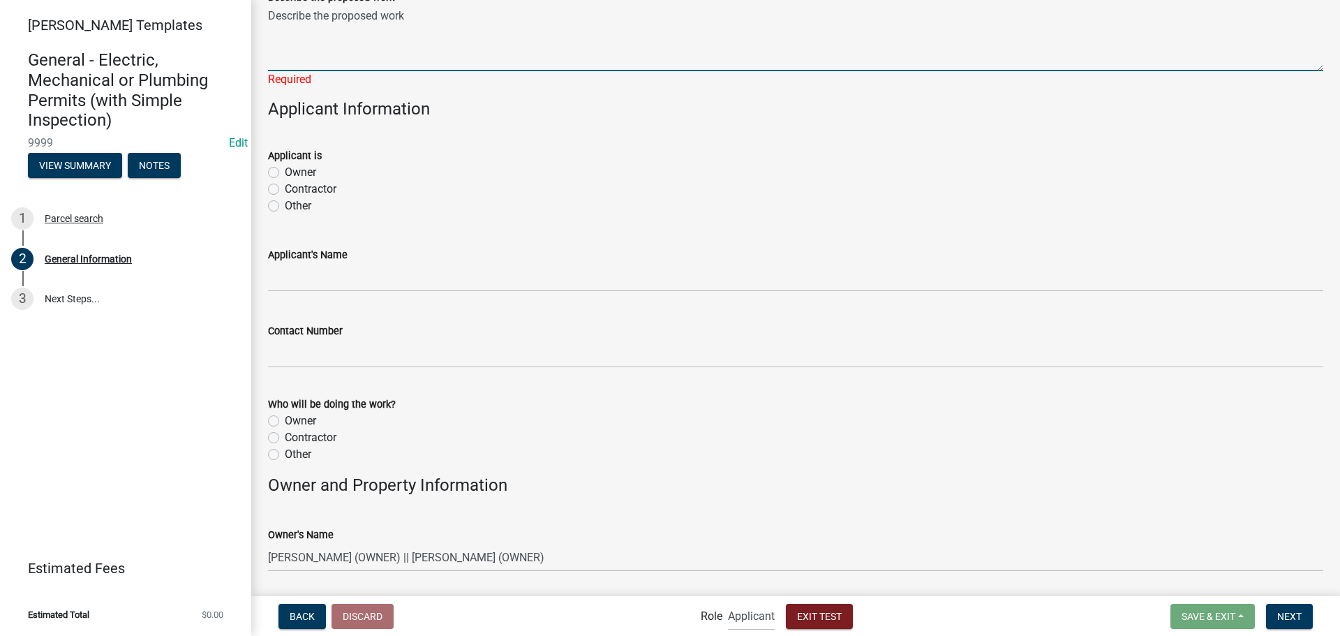
scroll to position [209, 0]
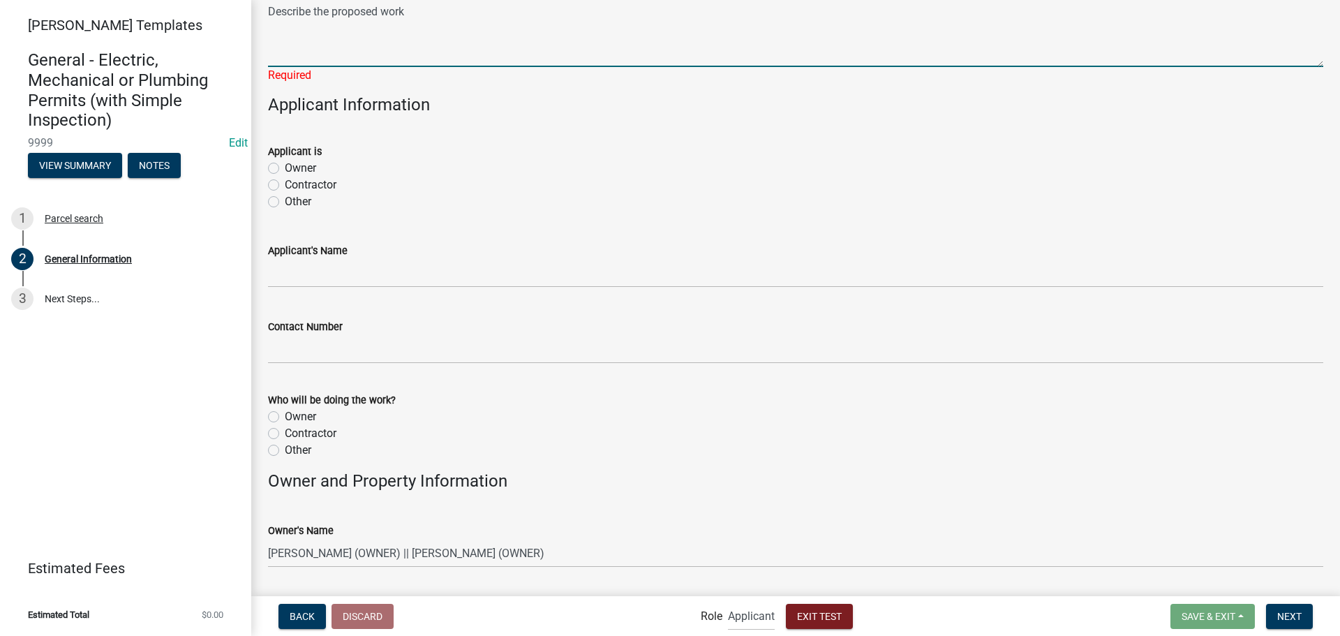
type textarea "Describe the proposed work"
click at [300, 201] on wm-data-entity-input "Applicant is Owner Contractor Other" at bounding box center [795, 174] width 1055 height 96
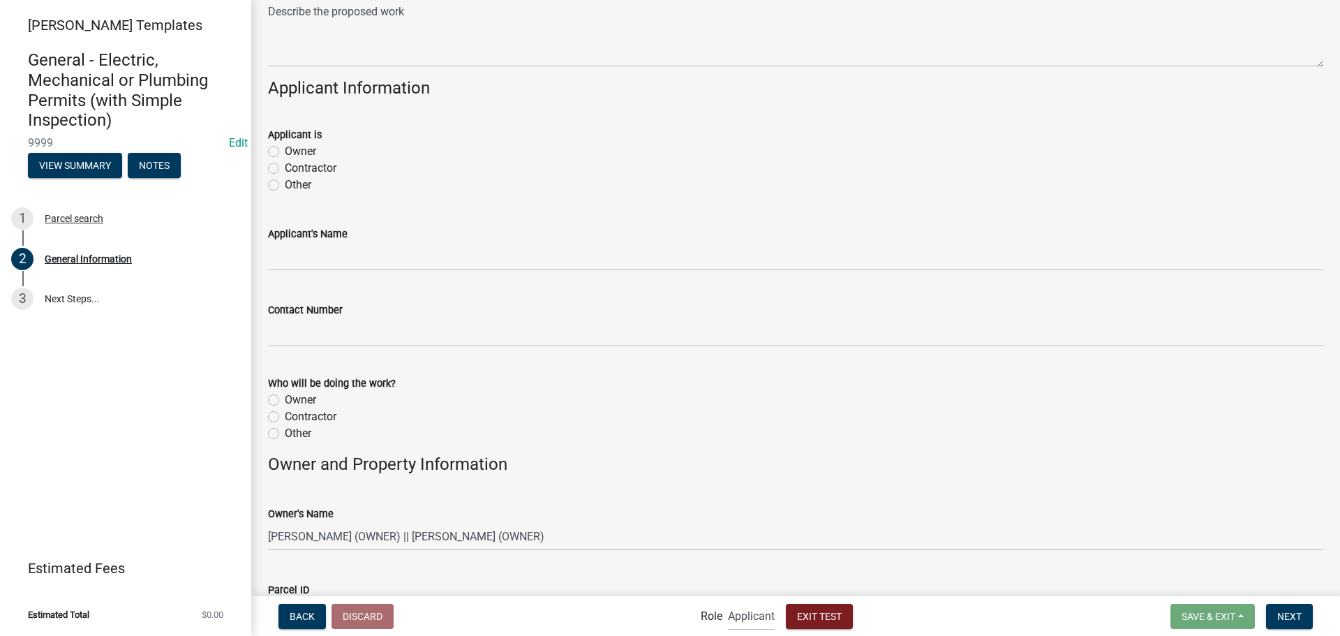
click at [340, 271] on wm-data-entity-input "Applicant's Name" at bounding box center [795, 244] width 1055 height 76
click at [299, 181] on label "Other" at bounding box center [298, 185] width 27 height 17
click at [294, 181] on input "Other" at bounding box center [289, 181] width 9 height 9
radio input "true"
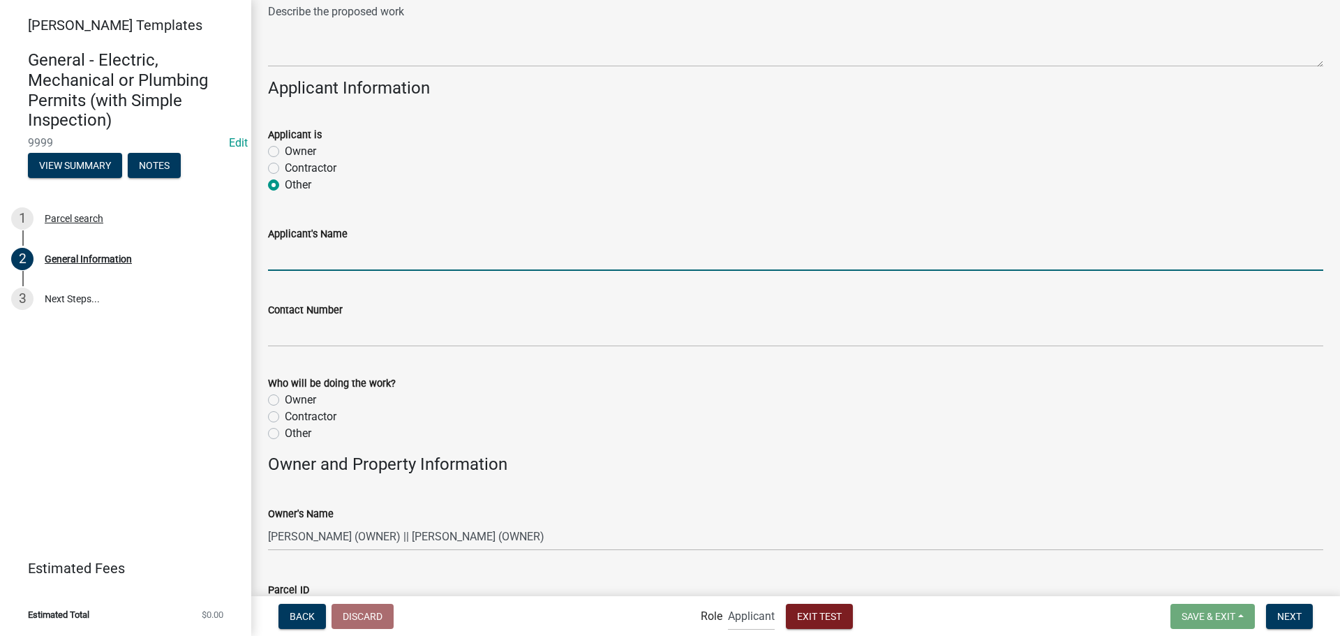
click at [320, 260] on input "Applicant's Name" at bounding box center [795, 256] width 1055 height 29
type input "test"
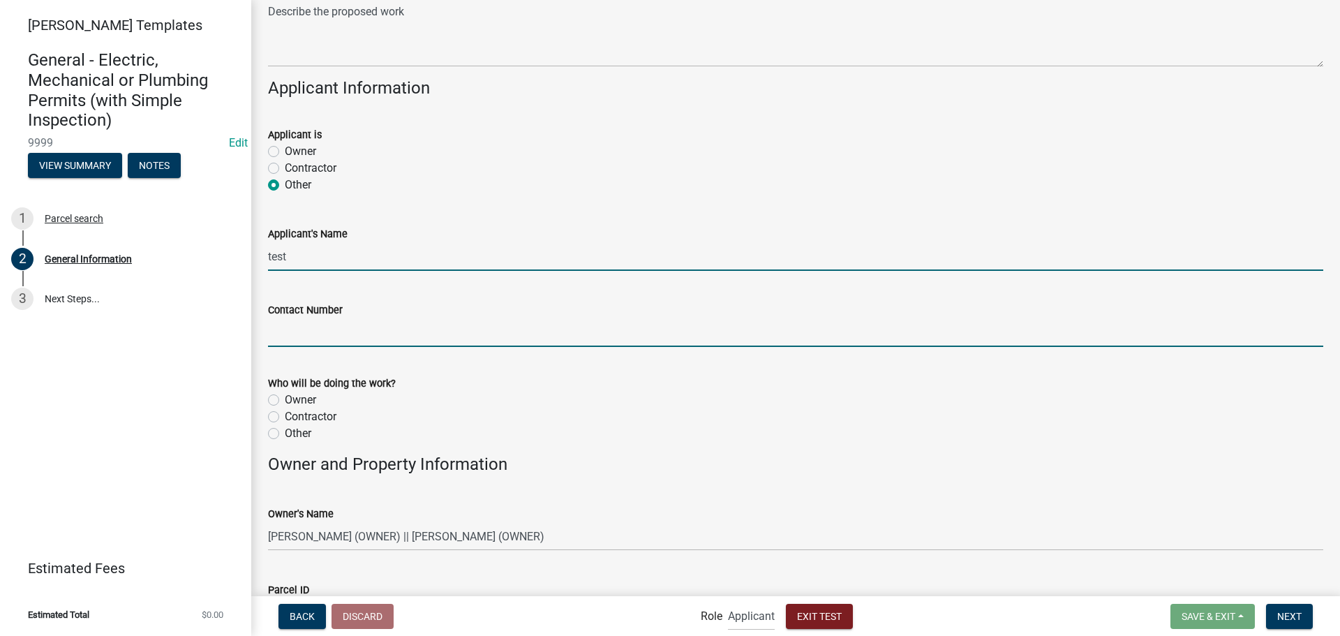
click at [305, 334] on input "Contact Number" at bounding box center [795, 332] width 1055 height 29
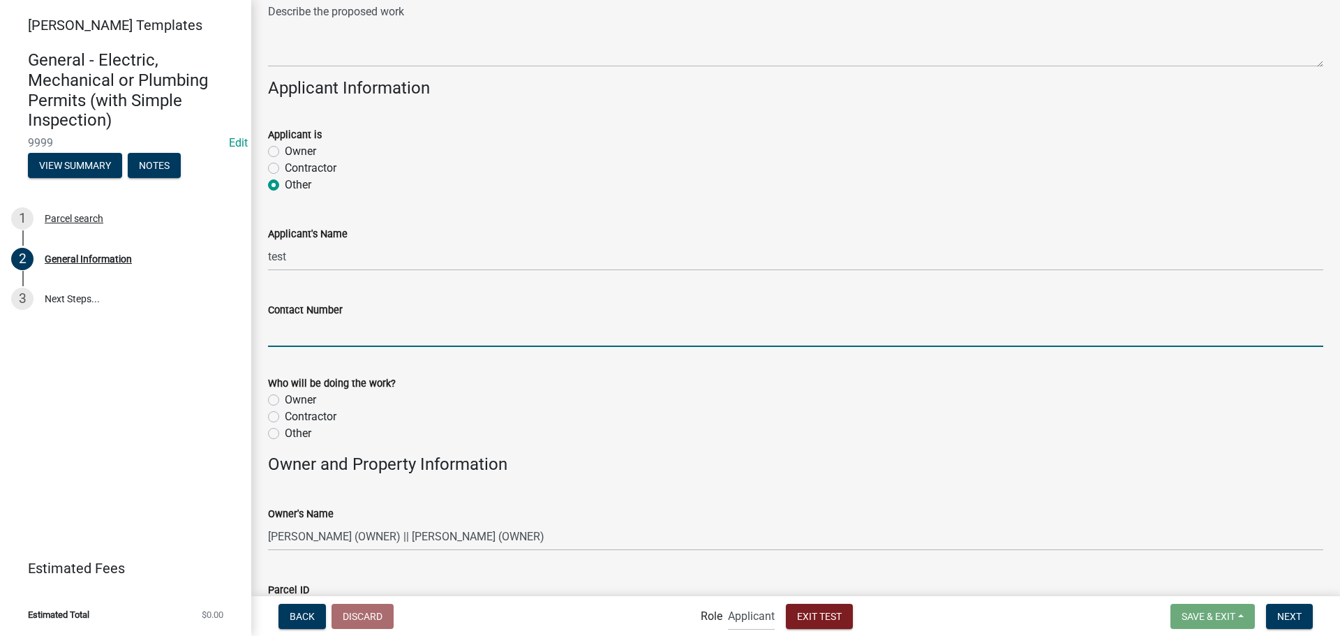
type input "e"
click at [509, 442] on wm-data-entity-input "Who will be doing the work? Owner [DEMOGRAPHIC_DATA] Other" at bounding box center [795, 406] width 1055 height 96
click at [421, 334] on input "Contact Number" at bounding box center [795, 332] width 1055 height 29
type input "111-111-1112"
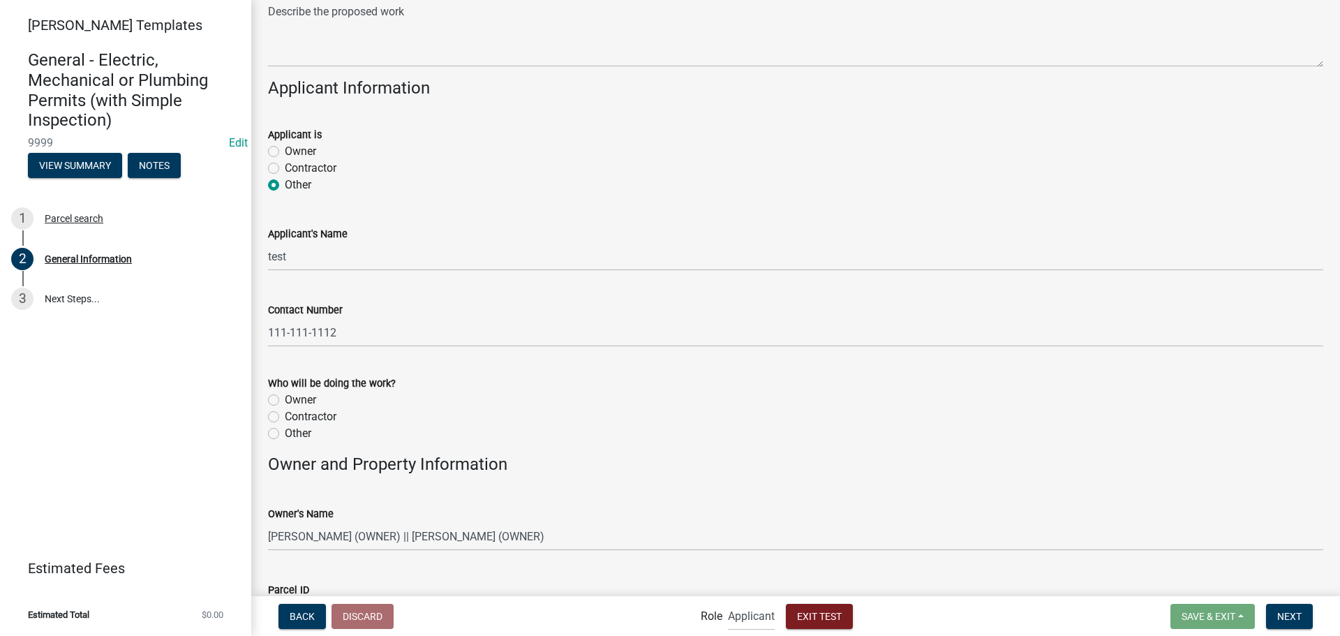
click at [303, 402] on label "Owner" at bounding box center [300, 399] width 31 height 17
click at [294, 400] on input "Owner" at bounding box center [289, 395] width 9 height 9
radio input "true"
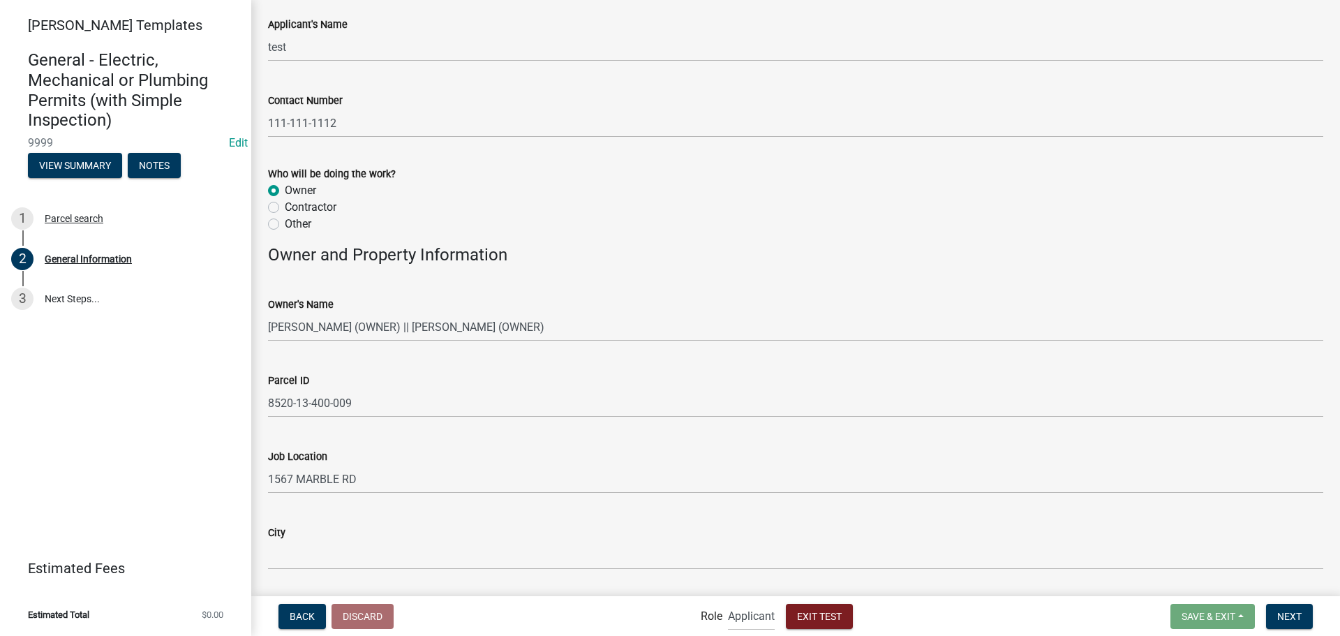
click at [305, 205] on label "Contractor" at bounding box center [311, 207] width 52 height 17
click at [294, 205] on input "Contractor" at bounding box center [289, 203] width 9 height 9
radio input "true"
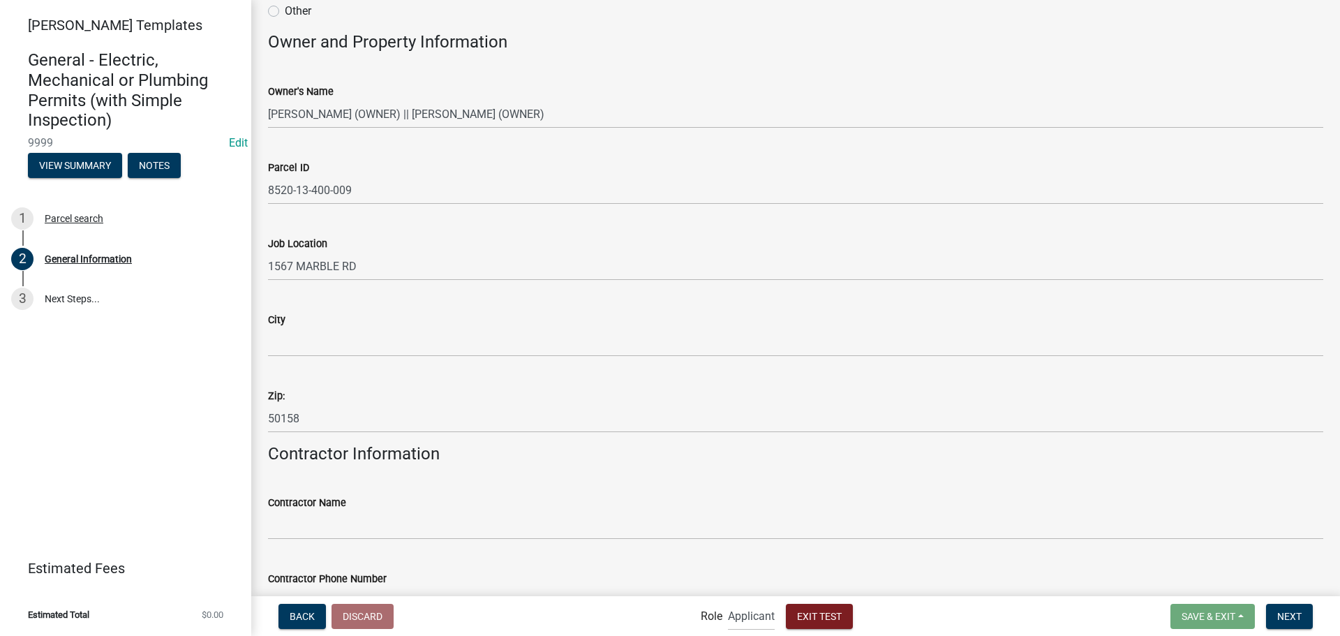
scroll to position [698, 0]
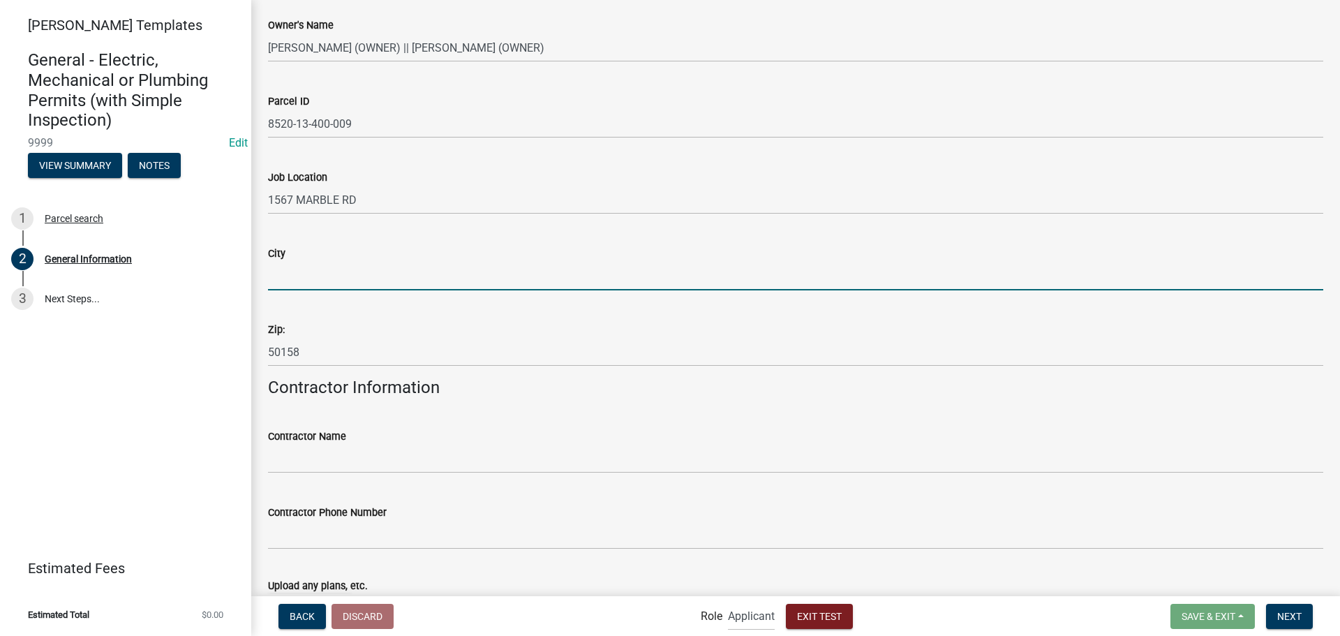
click at [338, 278] on input "City" at bounding box center [795, 276] width 1055 height 29
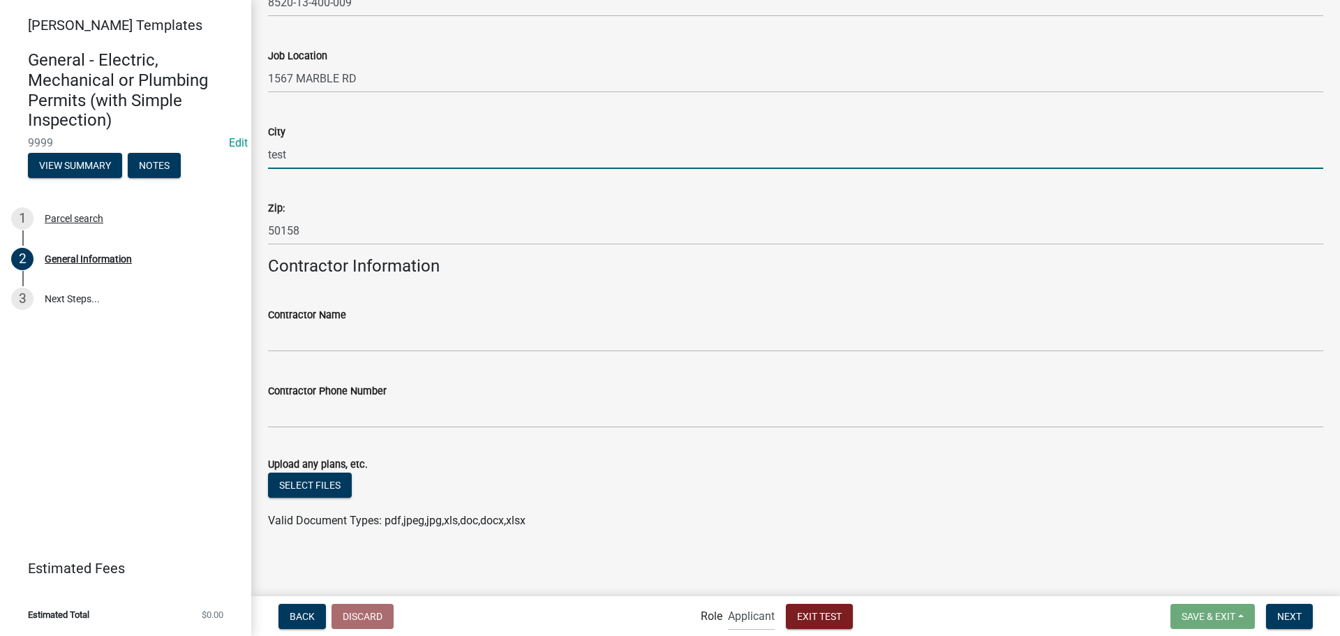
scroll to position [821, 0]
type input "test"
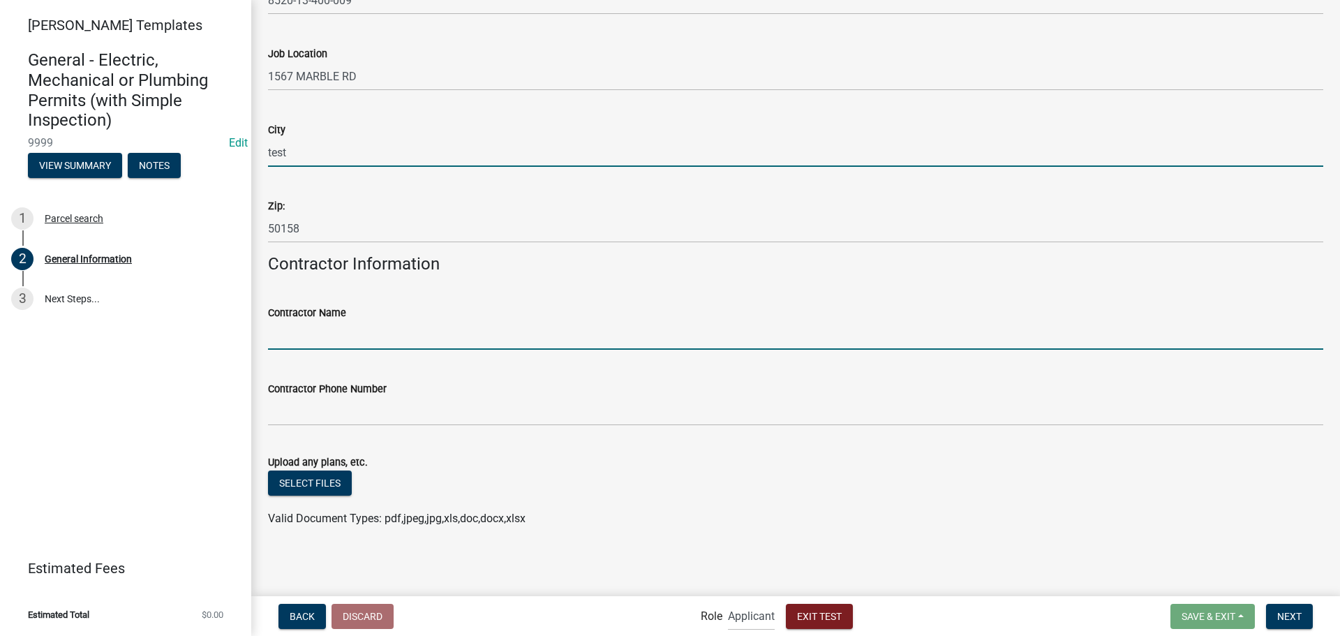
click at [345, 336] on input "Contractor Name" at bounding box center [795, 335] width 1055 height 29
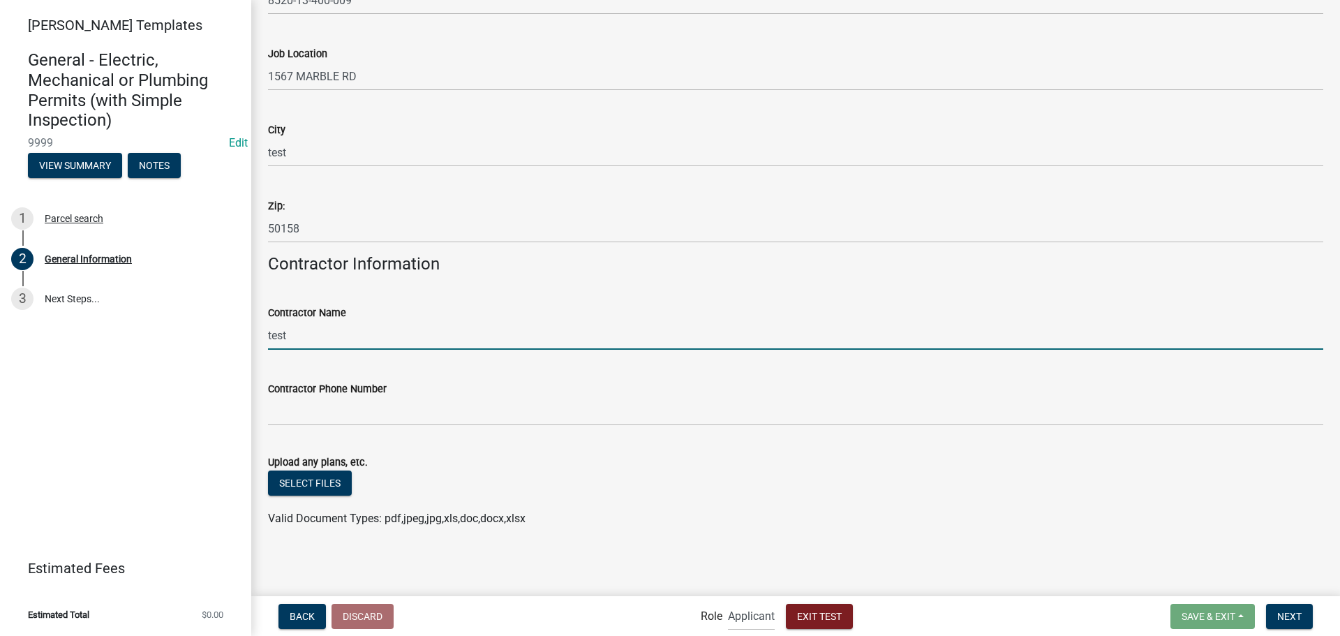
type input "test"
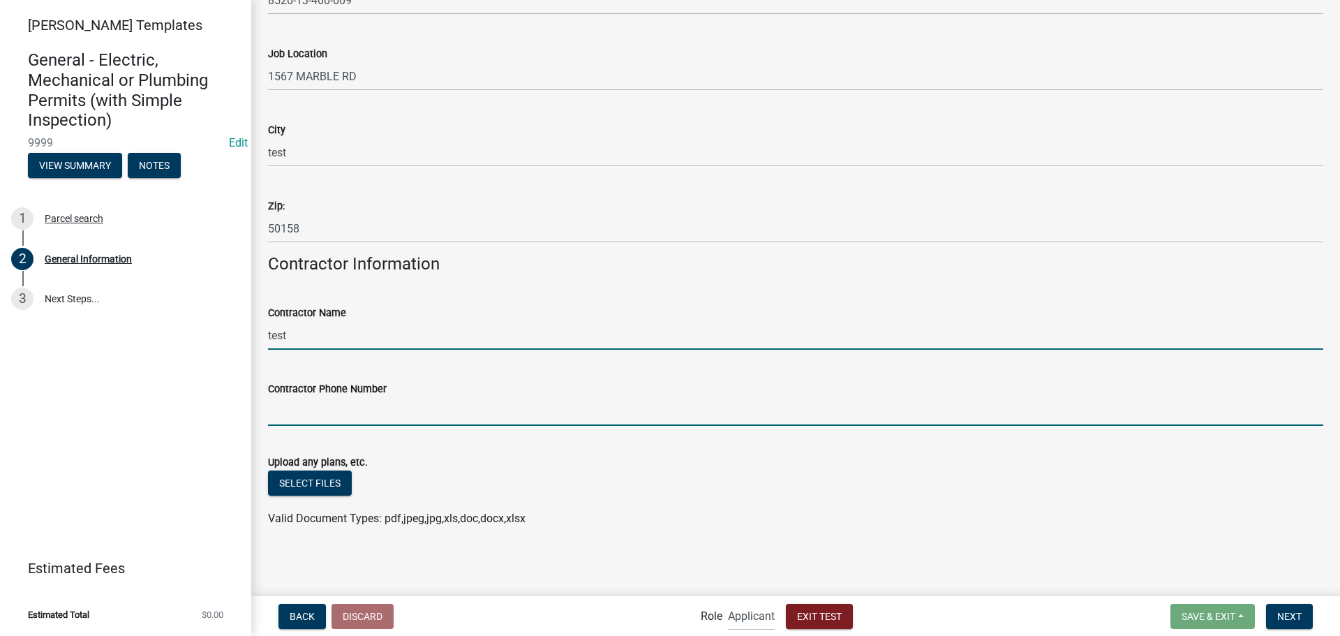
click at [338, 420] on input "Contractor Phone Number" at bounding box center [795, 411] width 1055 height 29
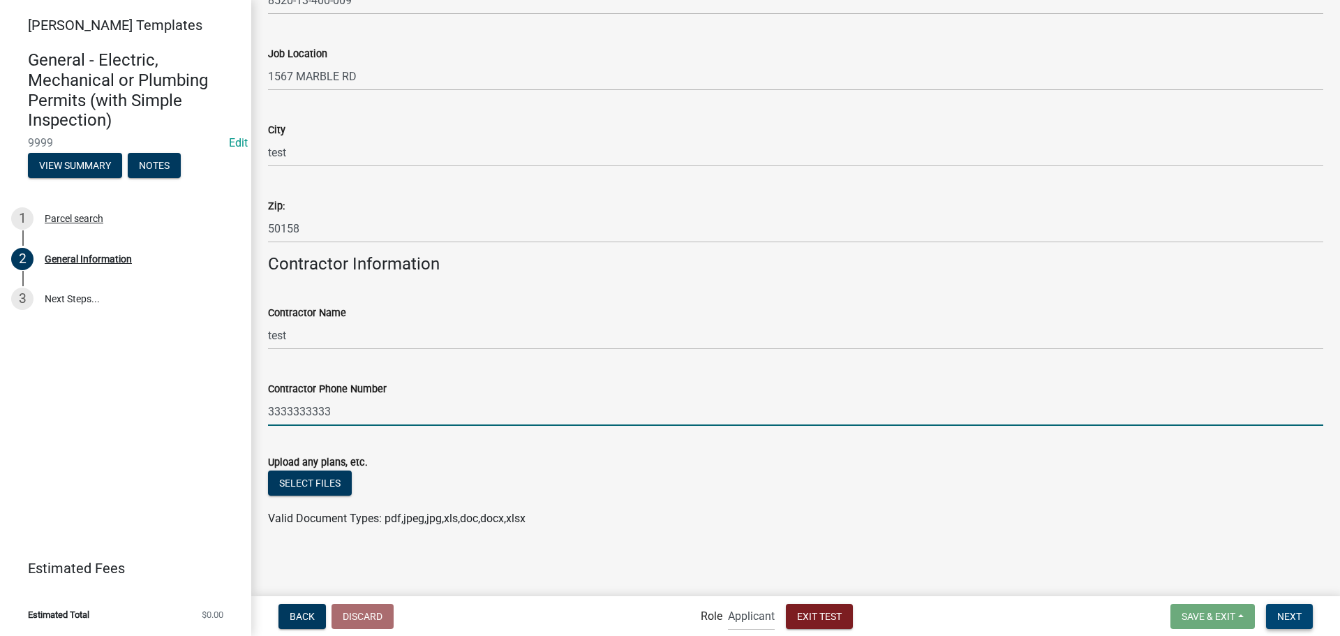
type input "3333333333"
click at [1298, 615] on span "Next" at bounding box center [1289, 615] width 24 height 11
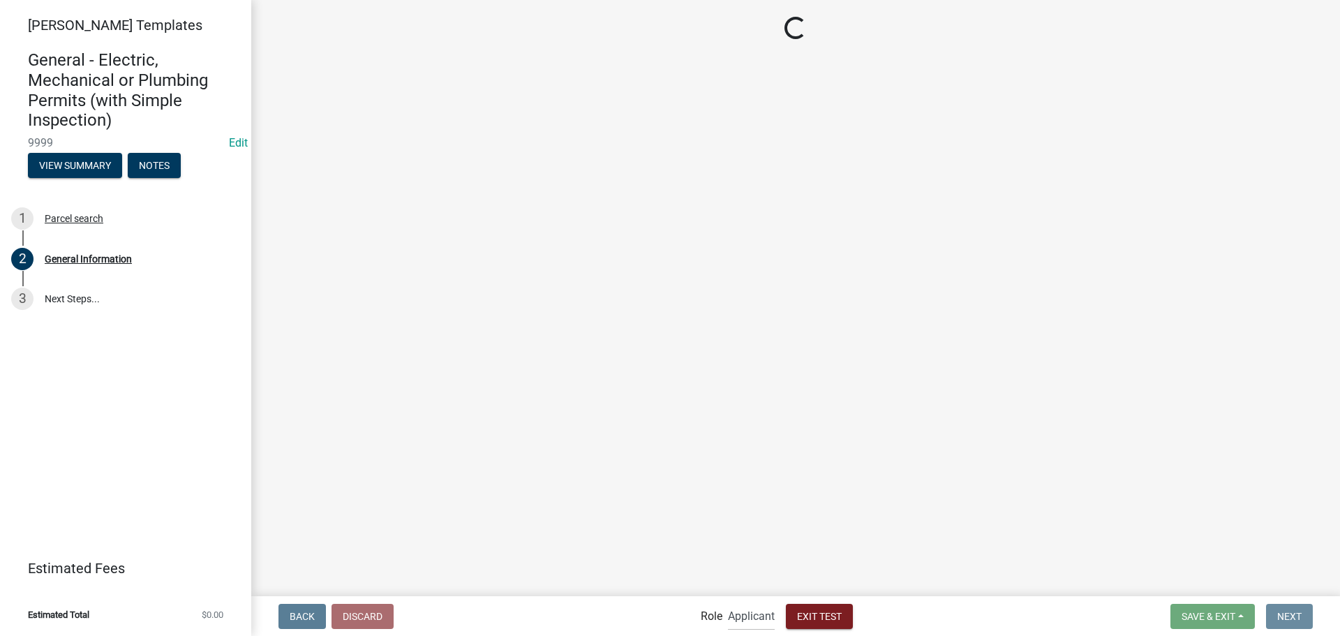
scroll to position [0, 0]
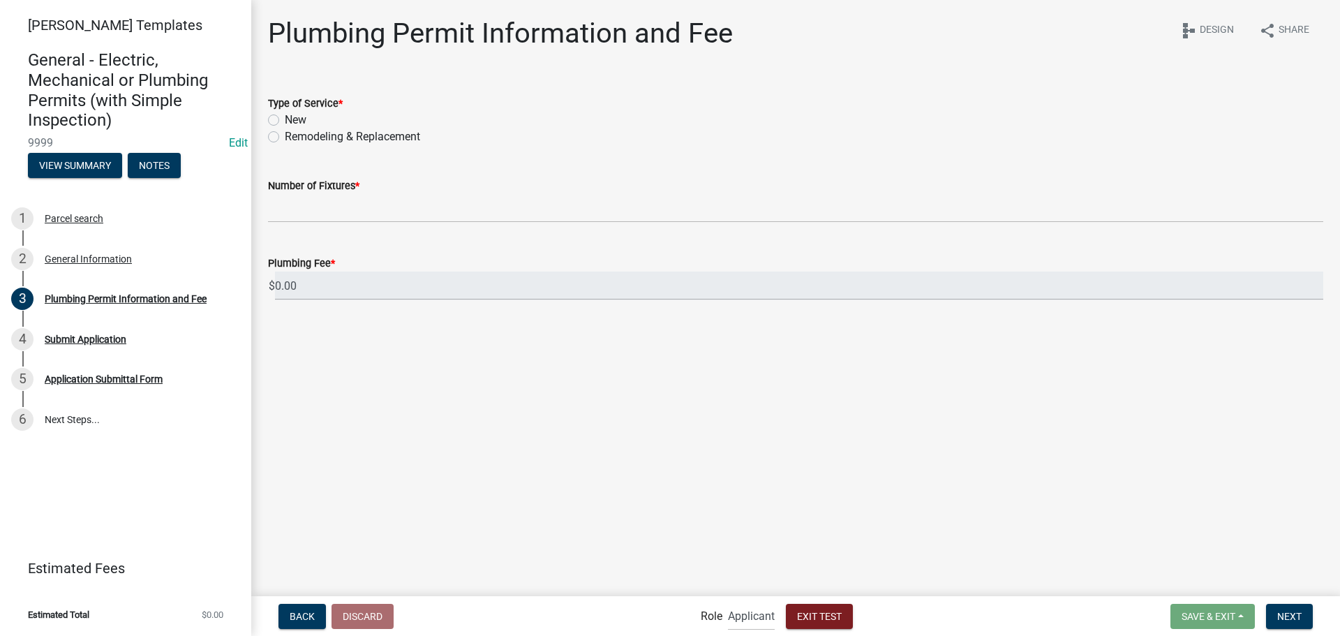
click at [294, 133] on label "Remodeling & Replacement" at bounding box center [352, 136] width 135 height 17
click at [294, 133] on input "Remodeling & Replacement" at bounding box center [289, 132] width 9 height 9
radio input "true"
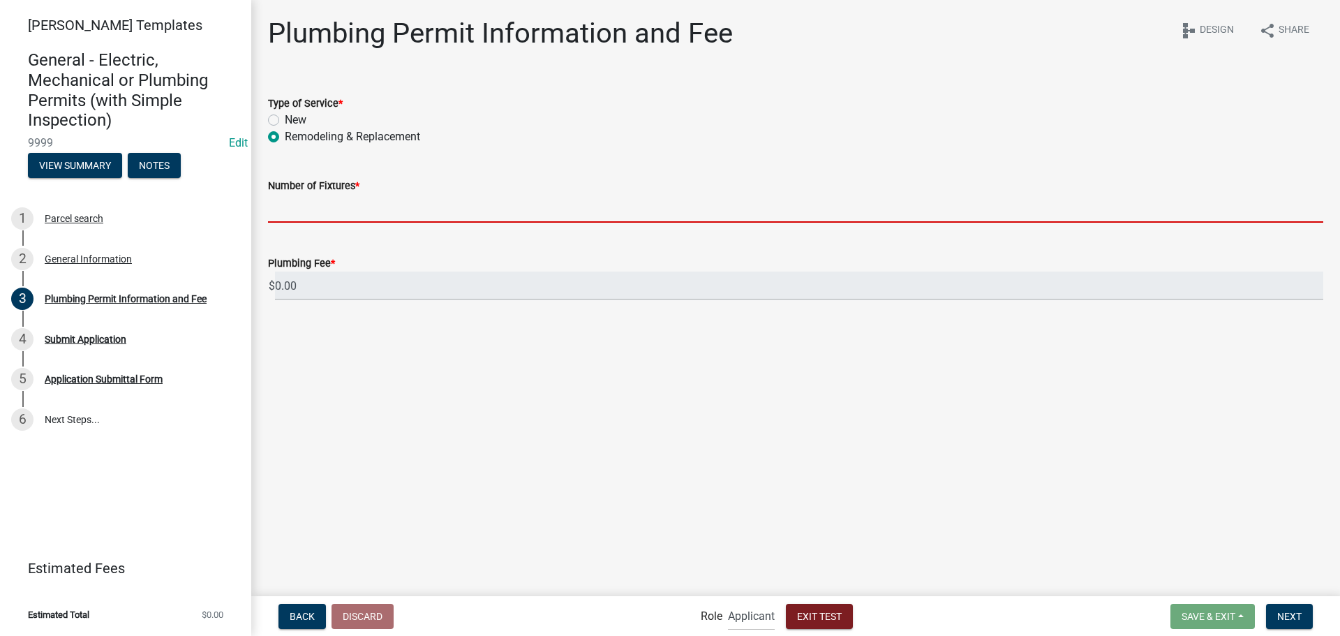
click at [343, 211] on input "text" at bounding box center [795, 208] width 1055 height 29
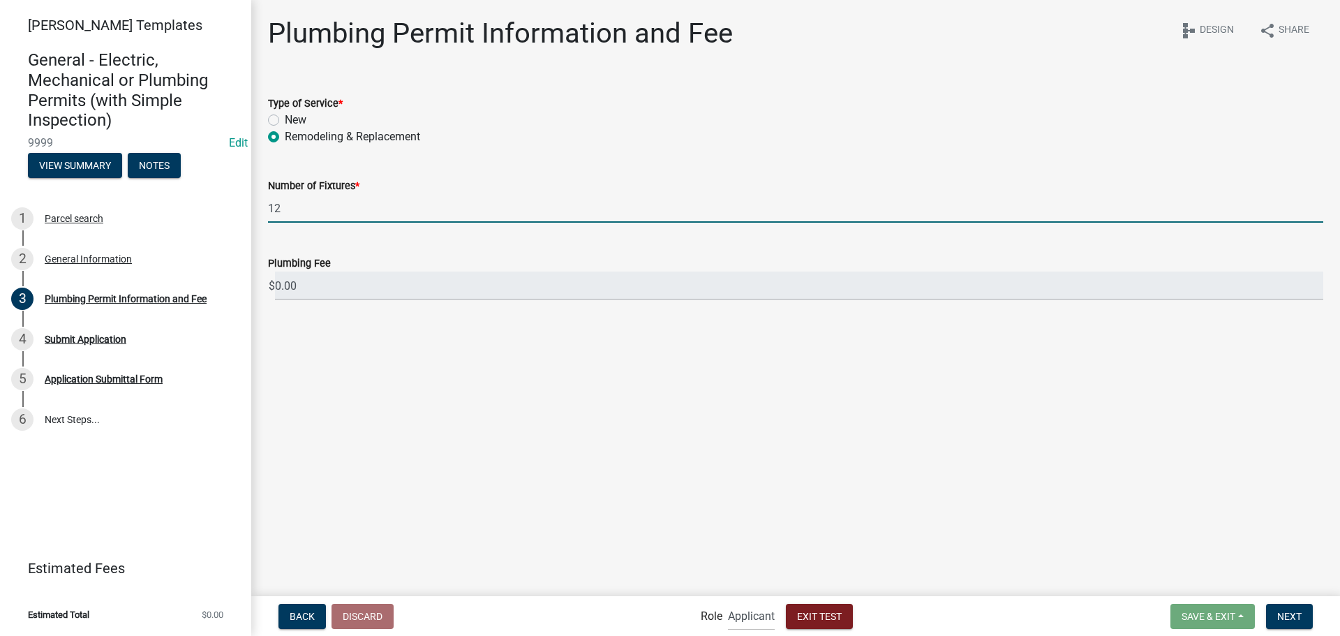
type input "12"
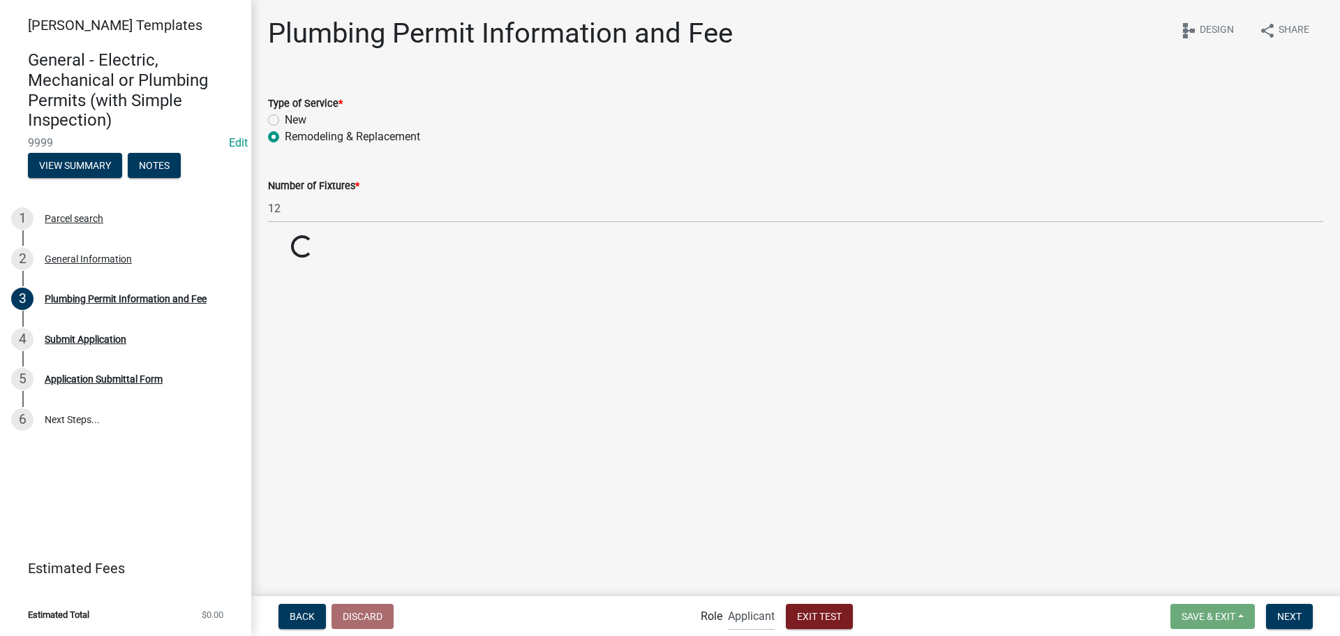
click at [472, 174] on div "Number of Fixtures * 12" at bounding box center [795, 190] width 1055 height 65
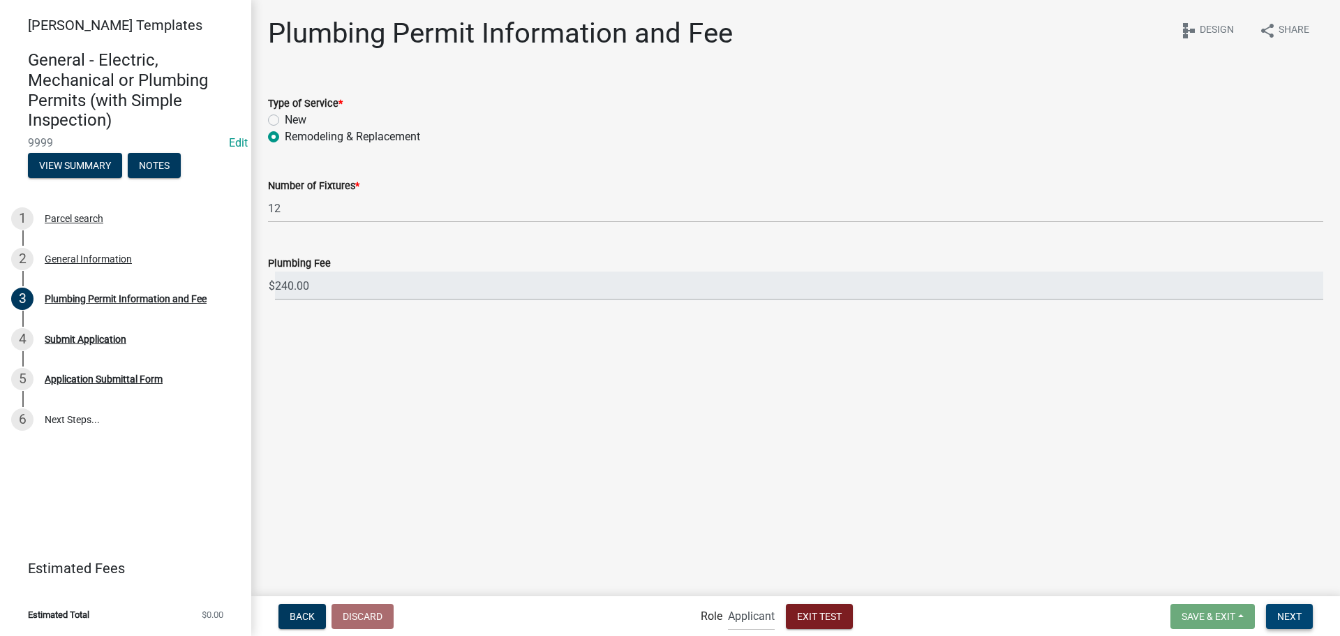
click at [1292, 614] on span "Next" at bounding box center [1289, 615] width 24 height 11
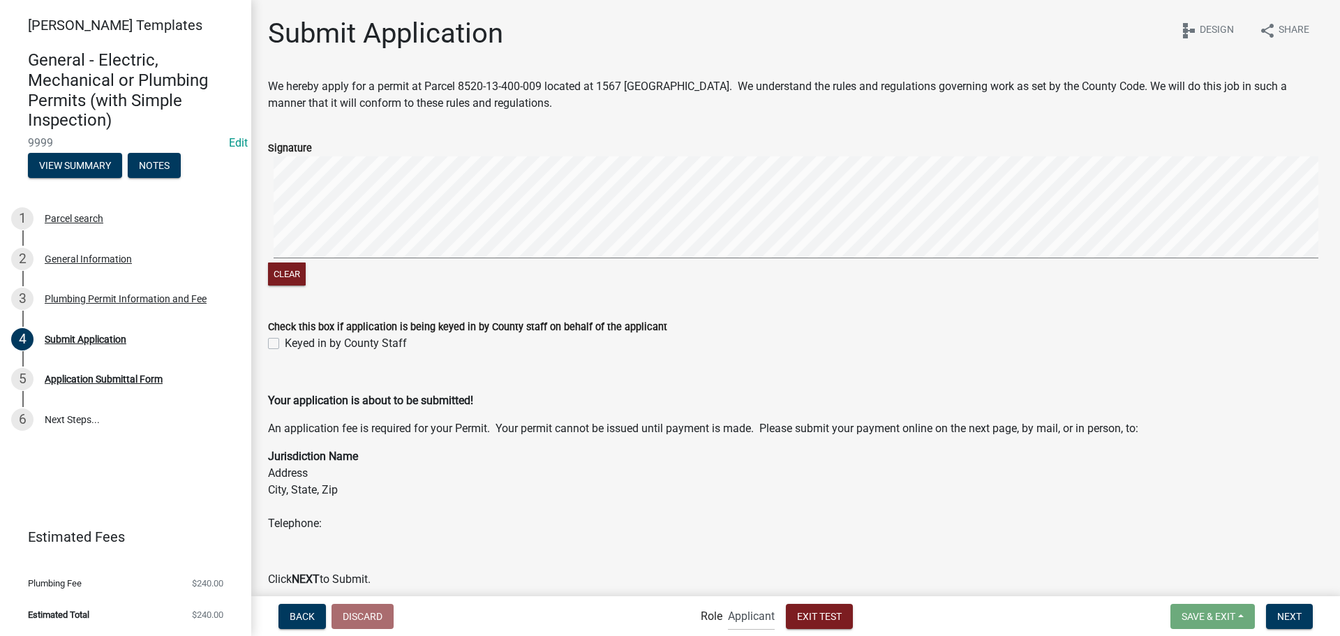
click at [597, 262] on div "Clear" at bounding box center [795, 222] width 1055 height 133
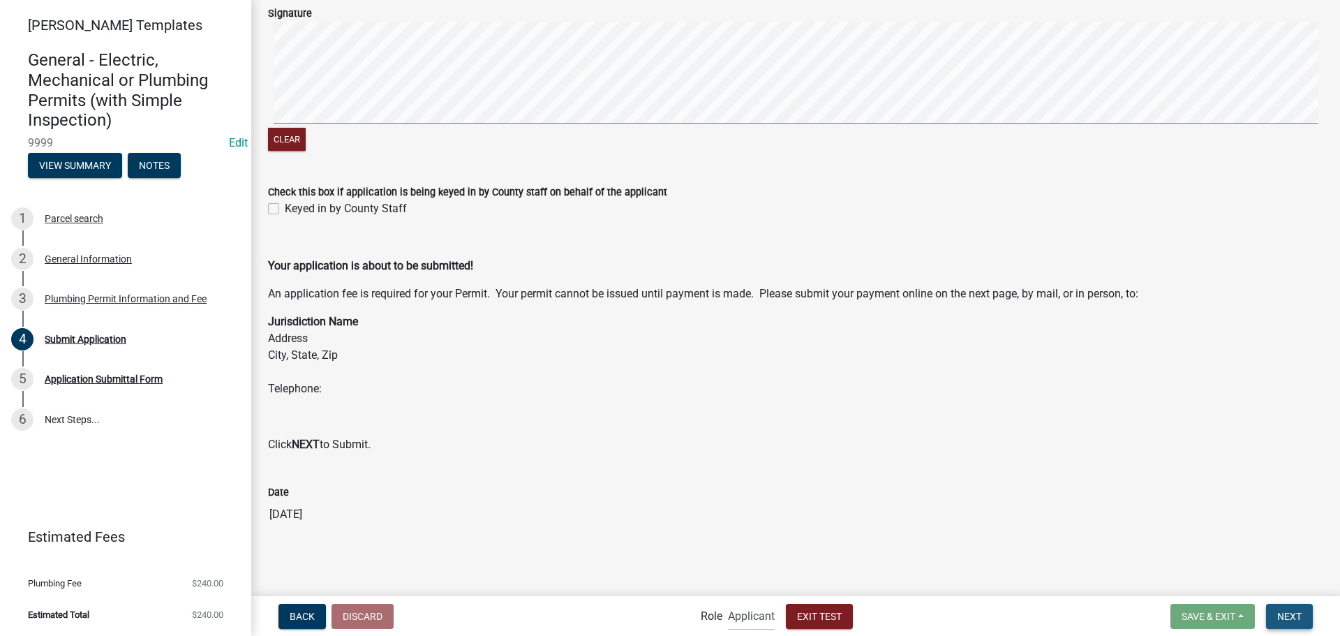
click at [1289, 615] on span "Next" at bounding box center [1289, 615] width 24 height 11
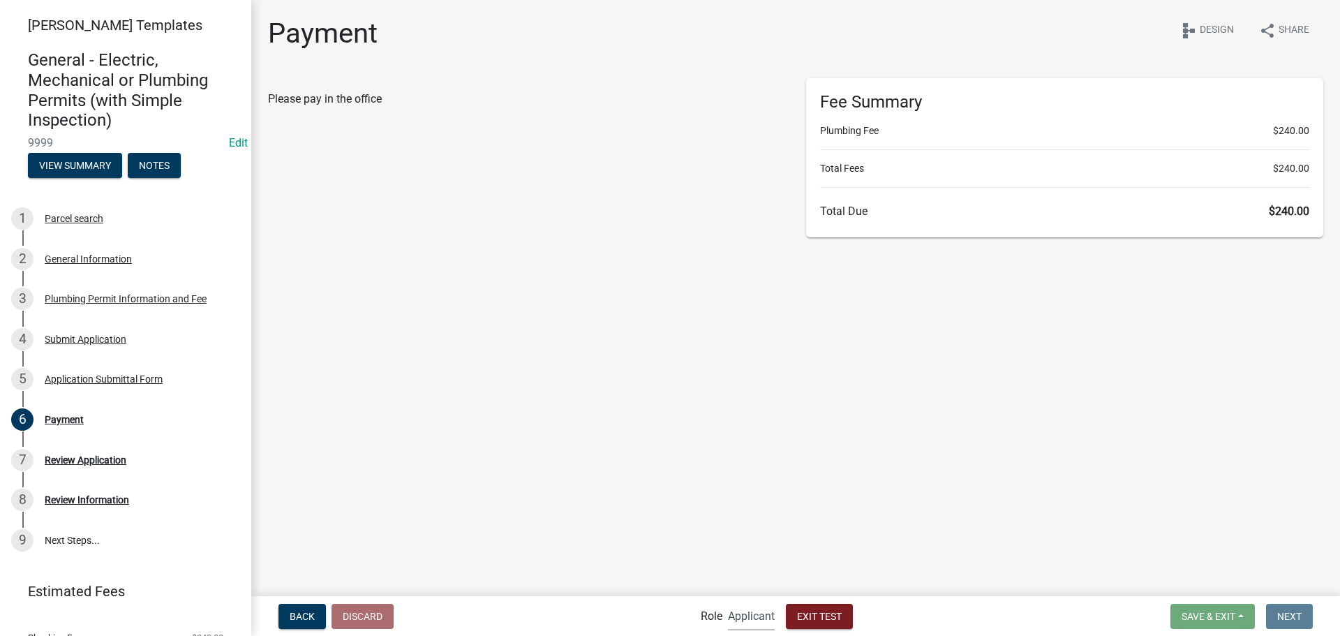
click at [752, 621] on select "Applicant Admin" at bounding box center [751, 615] width 47 height 29
select select "1617a353-6361-48c5-9ba0-ce34fd9b68f8"
click at [728, 601] on select "Applicant Admin" at bounding box center [751, 615] width 47 height 29
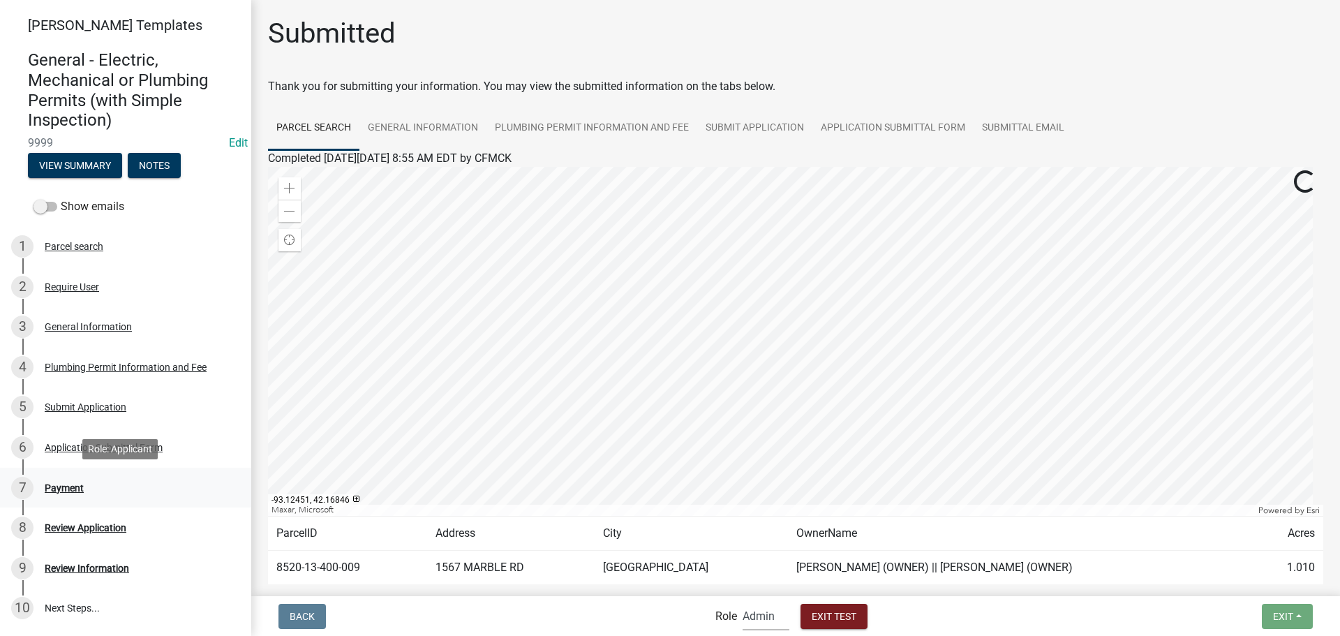
click at [60, 491] on div "Payment" at bounding box center [64, 488] width 39 height 10
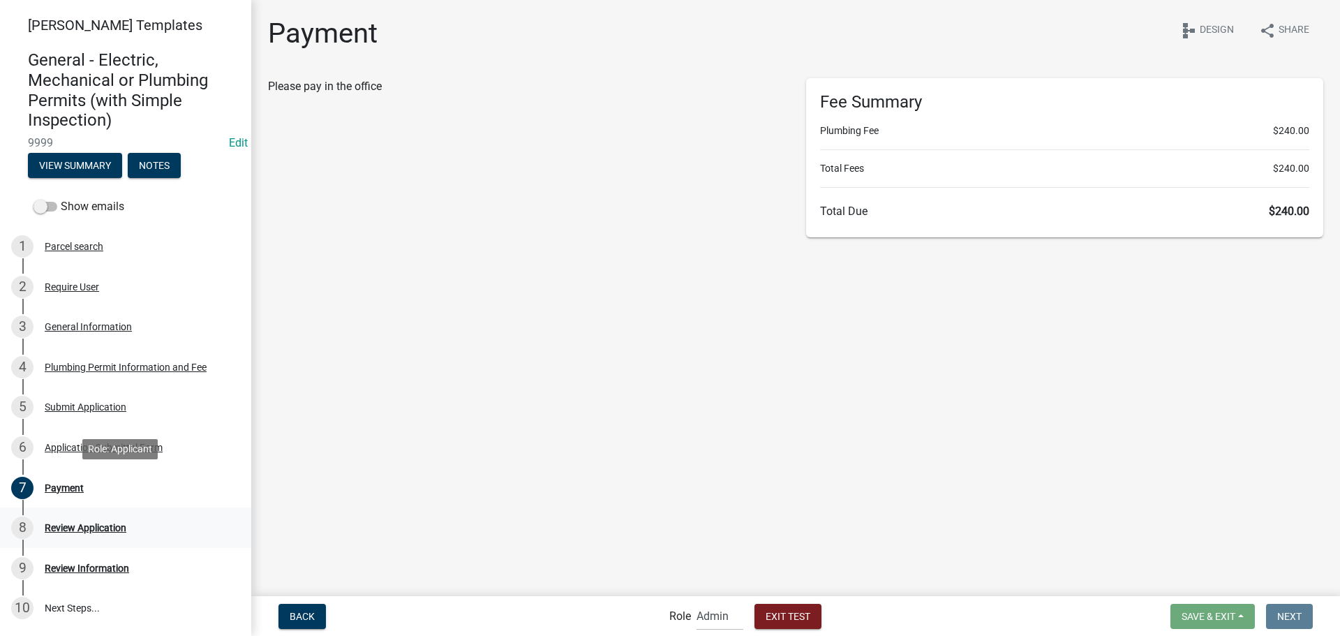
select select "2: 1"
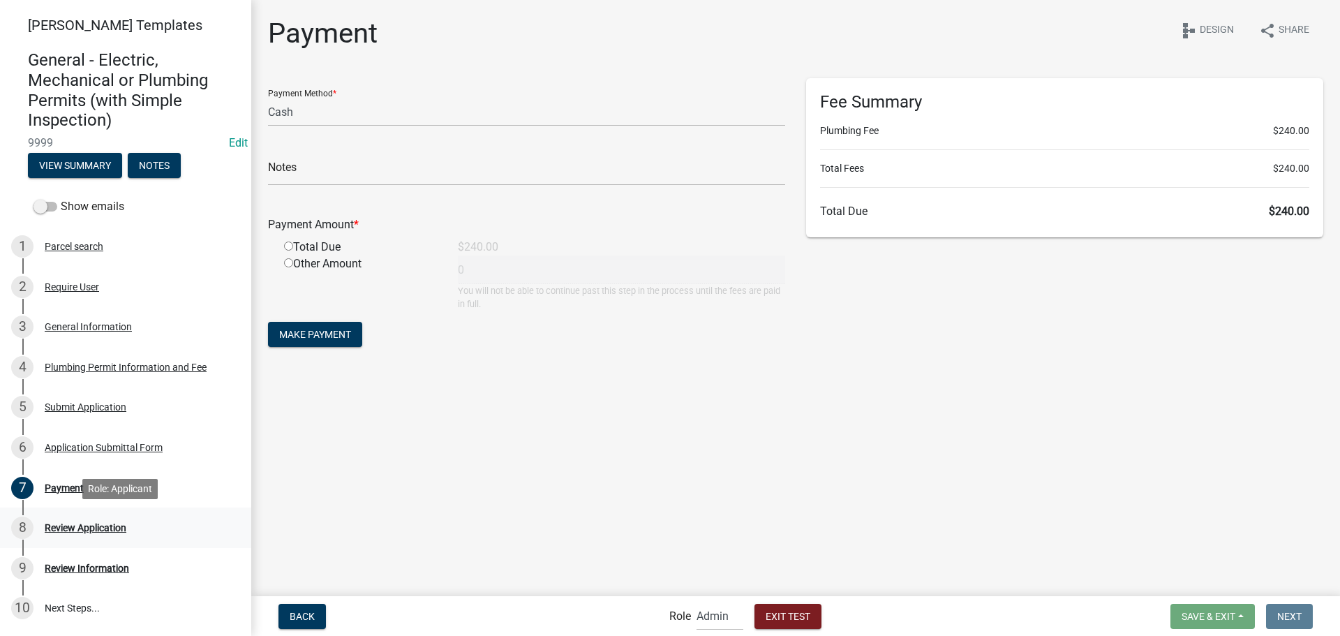
click at [57, 530] on div "Review Application" at bounding box center [86, 528] width 82 height 10
click at [71, 527] on div "Review Application" at bounding box center [86, 528] width 82 height 10
click at [359, 114] on select "Credit Card POS Check Cash" at bounding box center [526, 112] width 517 height 29
click at [370, 91] on div "Payment Method * Credit Card POS Check Cash" at bounding box center [526, 102] width 517 height 48
click at [357, 174] on input "text" at bounding box center [526, 171] width 517 height 29
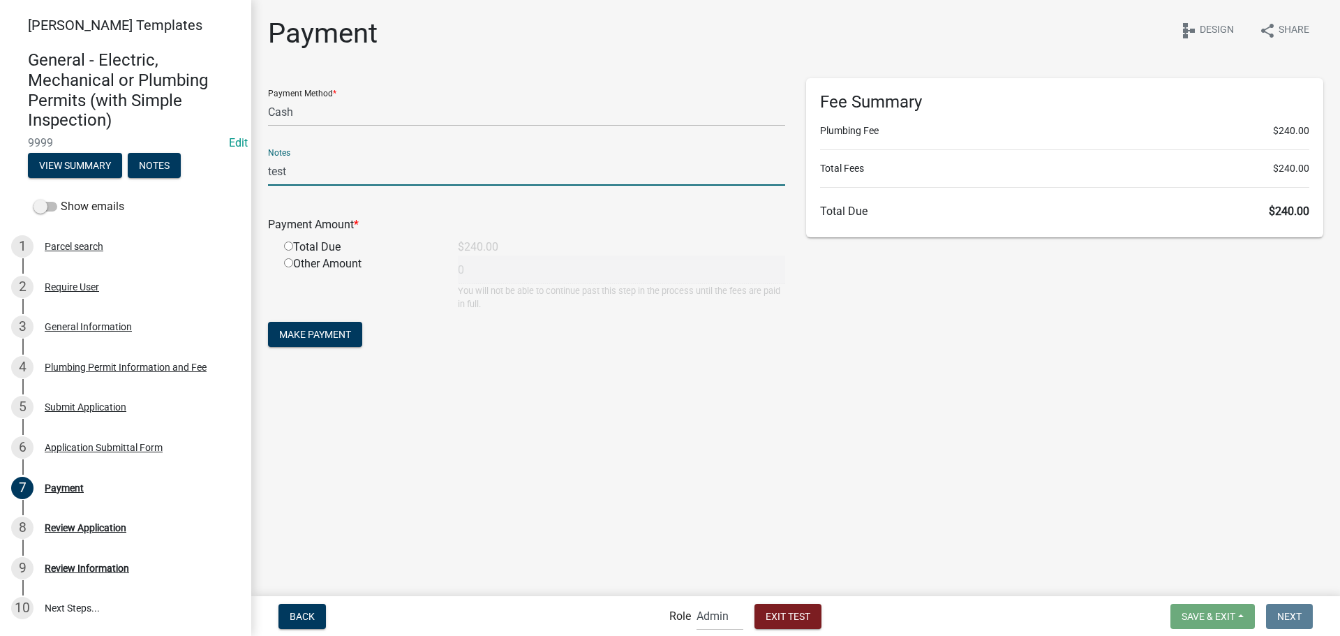
type input "test"
click at [286, 246] on input "radio" at bounding box center [288, 245] width 9 height 9
radio input "true"
type input "240"
click at [315, 336] on span "Make Payment" at bounding box center [315, 334] width 72 height 11
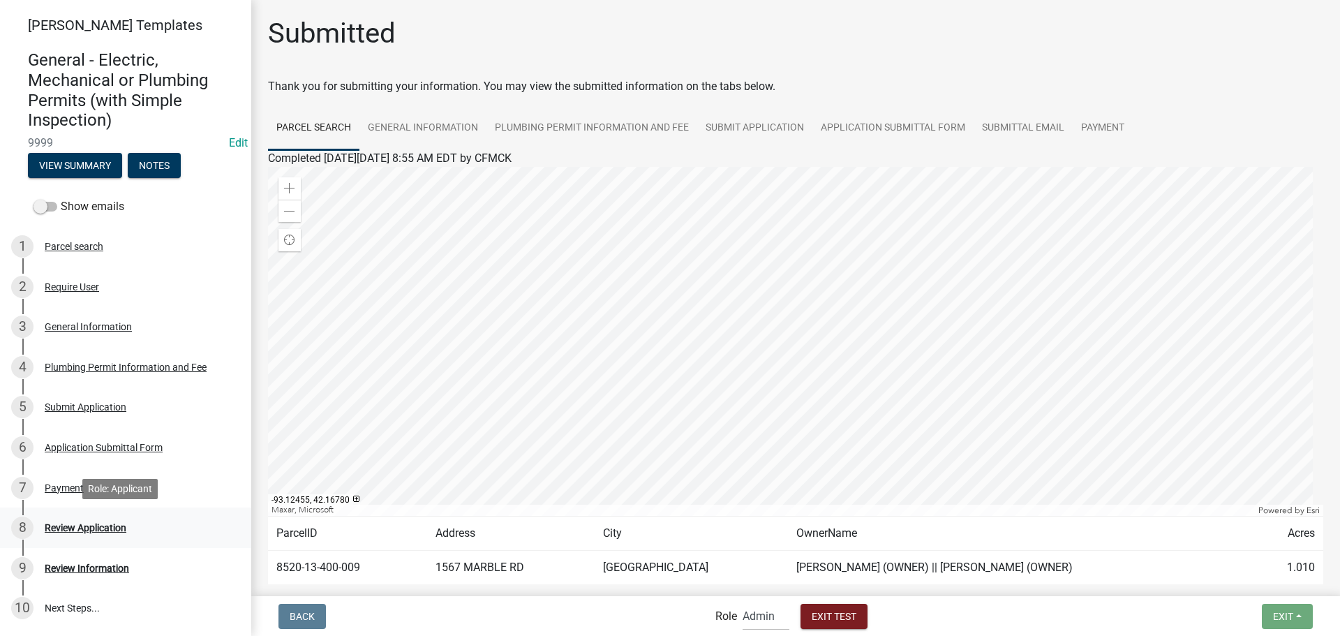
click at [93, 529] on div "Review Application" at bounding box center [86, 528] width 82 height 10
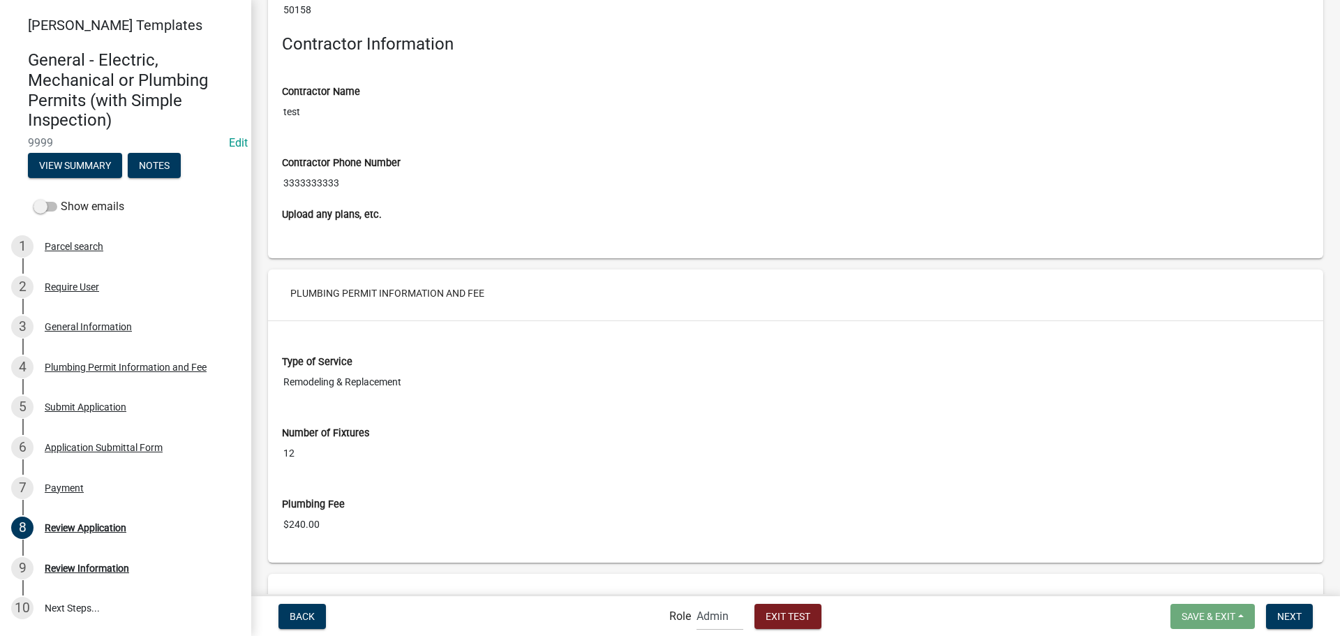
scroll to position [1744, 0]
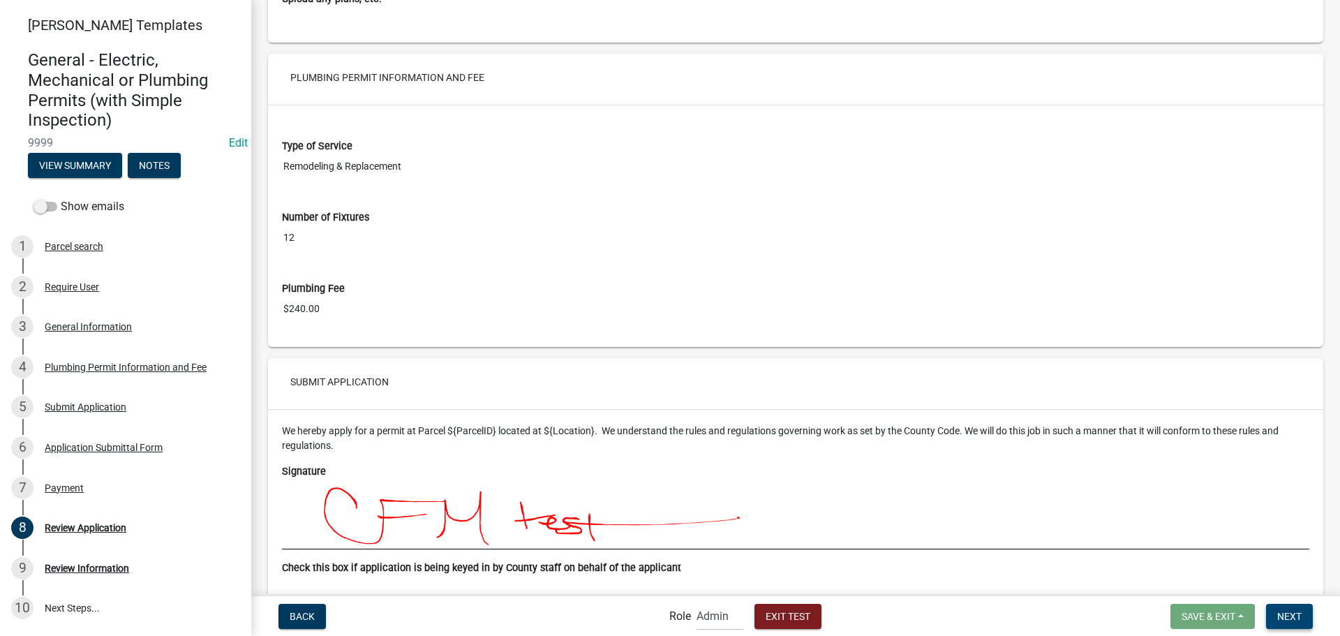
click at [1276, 613] on button "Next" at bounding box center [1289, 616] width 47 height 25
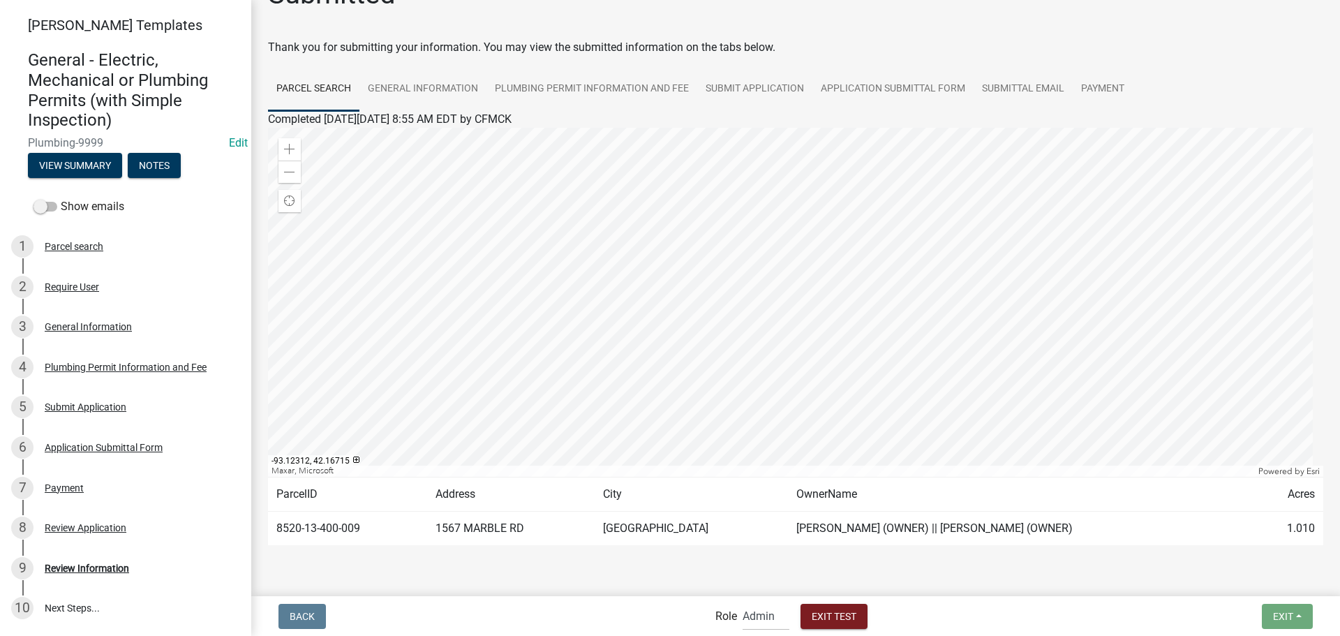
scroll to position [73, 0]
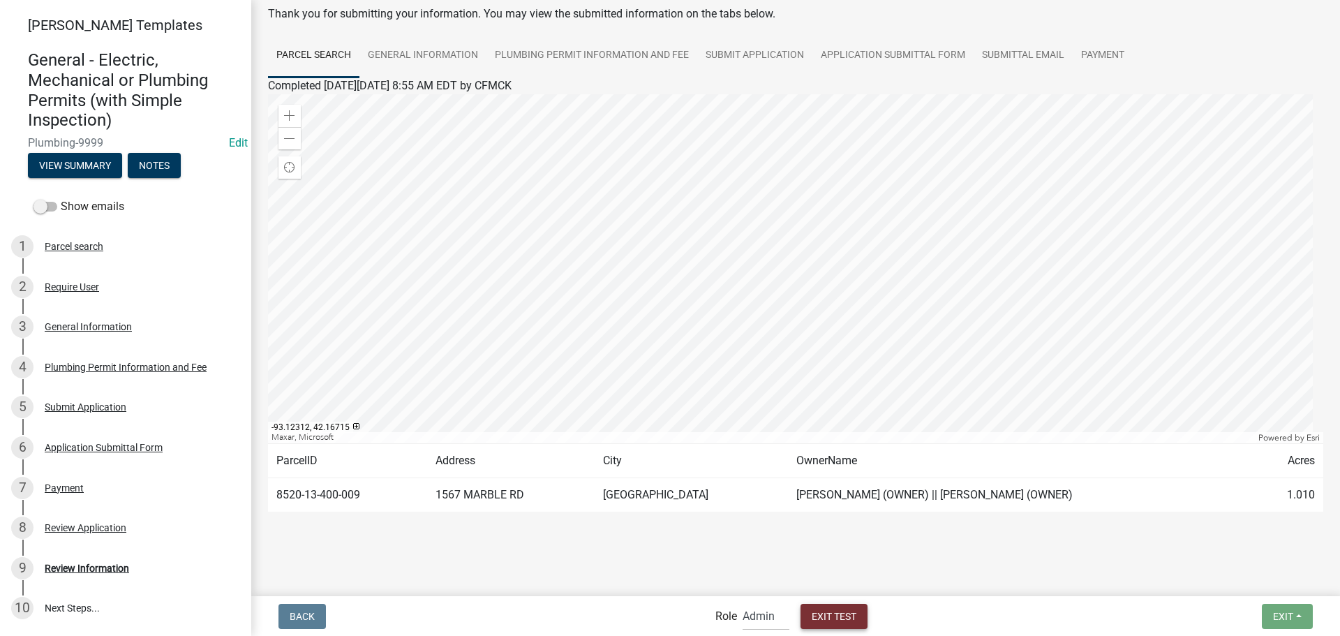
click at [827, 610] on span "Exit Test" at bounding box center [833, 615] width 45 height 11
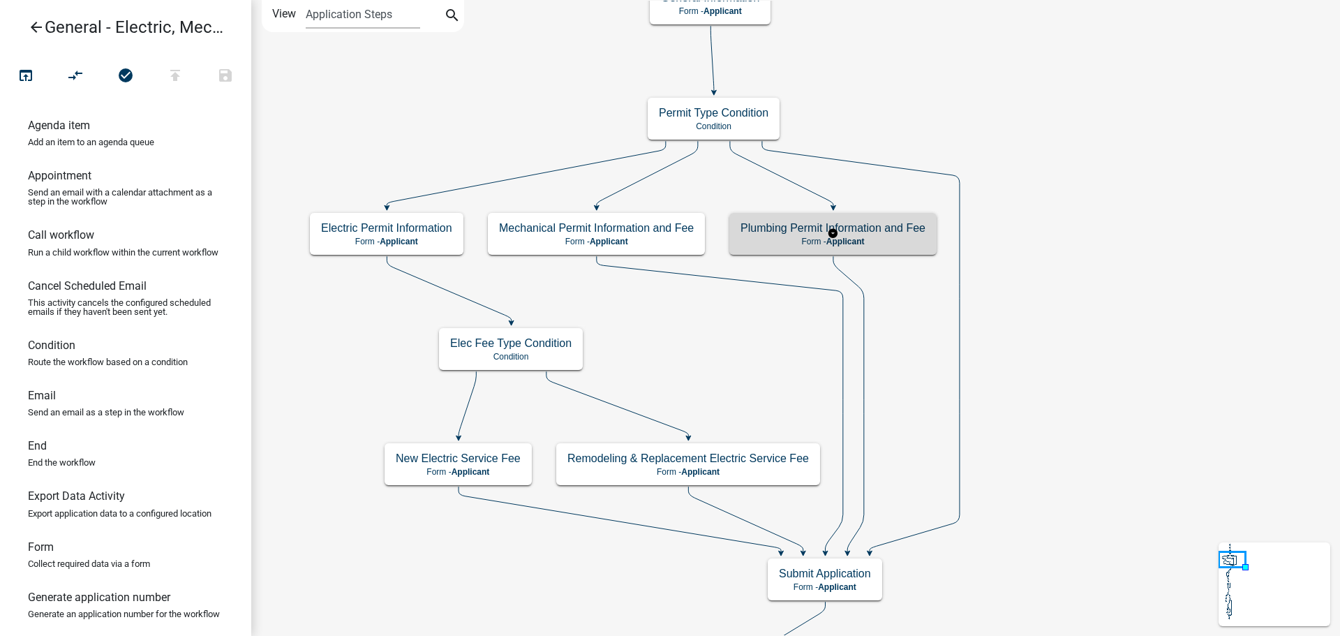
click at [776, 237] on p "Form - Applicant" at bounding box center [832, 242] width 185 height 10
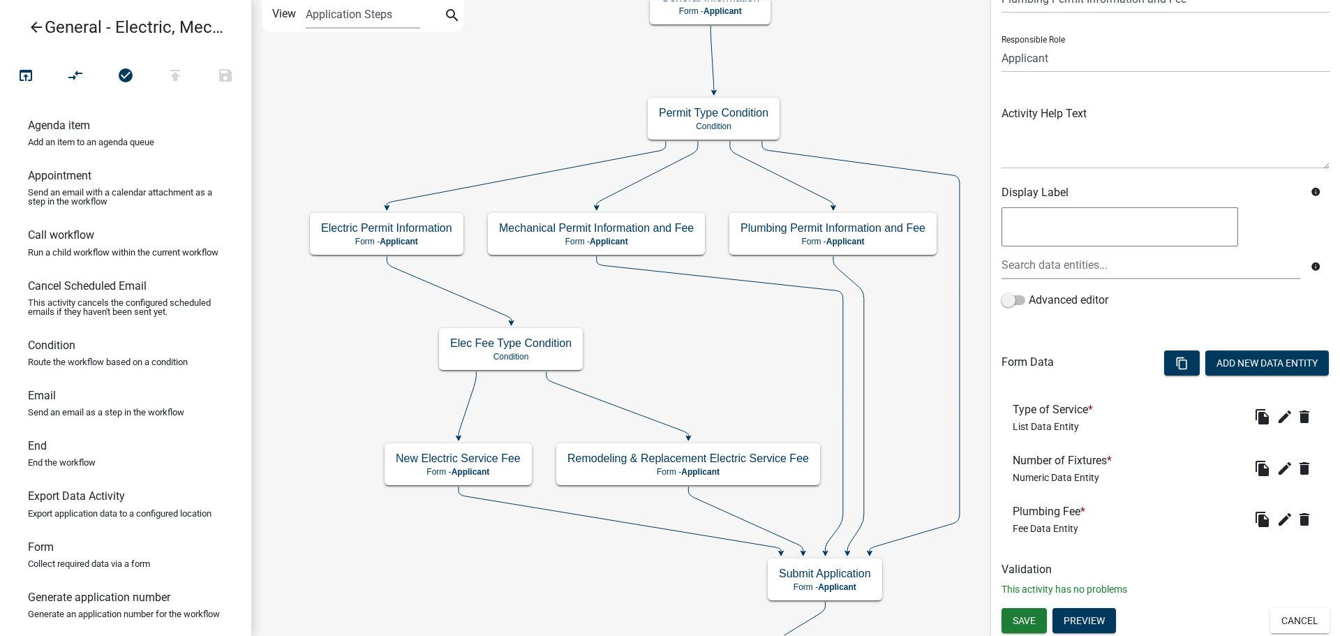
scroll to position [75, 0]
